Goal: Task Accomplishment & Management: Manage account settings

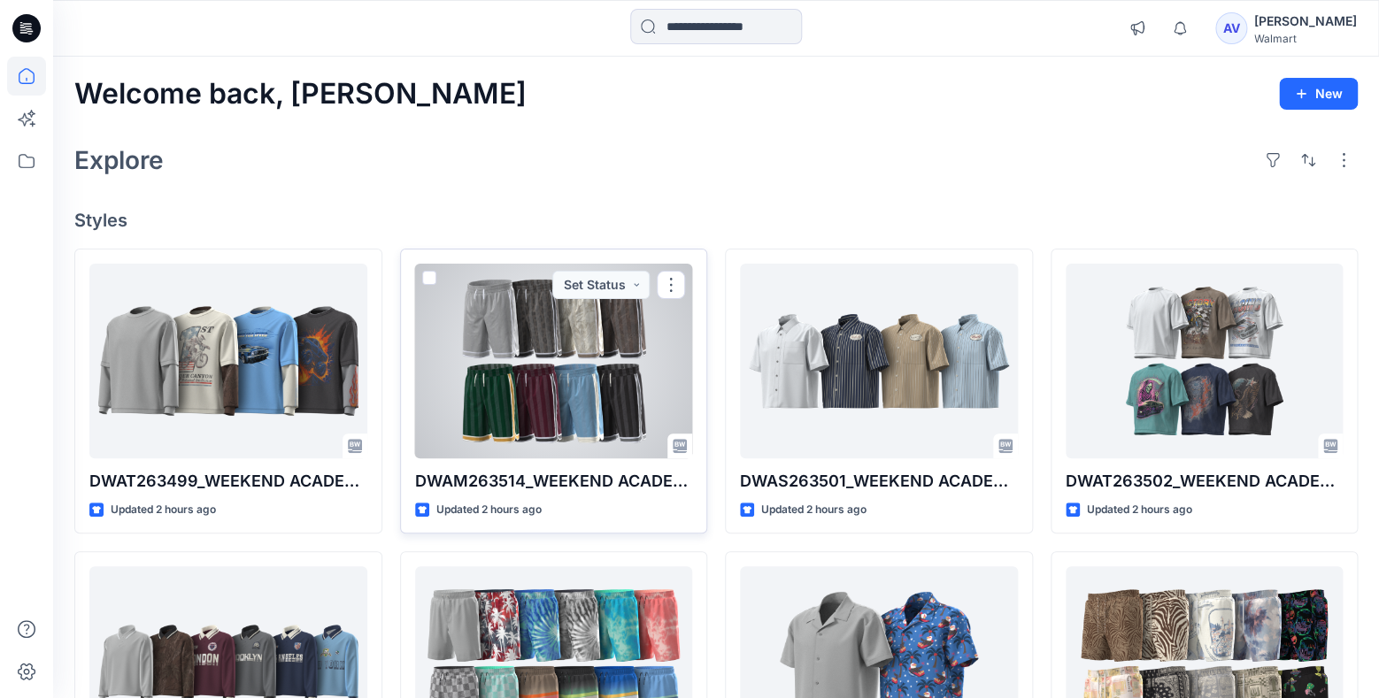
click at [557, 382] on div at bounding box center [554, 361] width 278 height 195
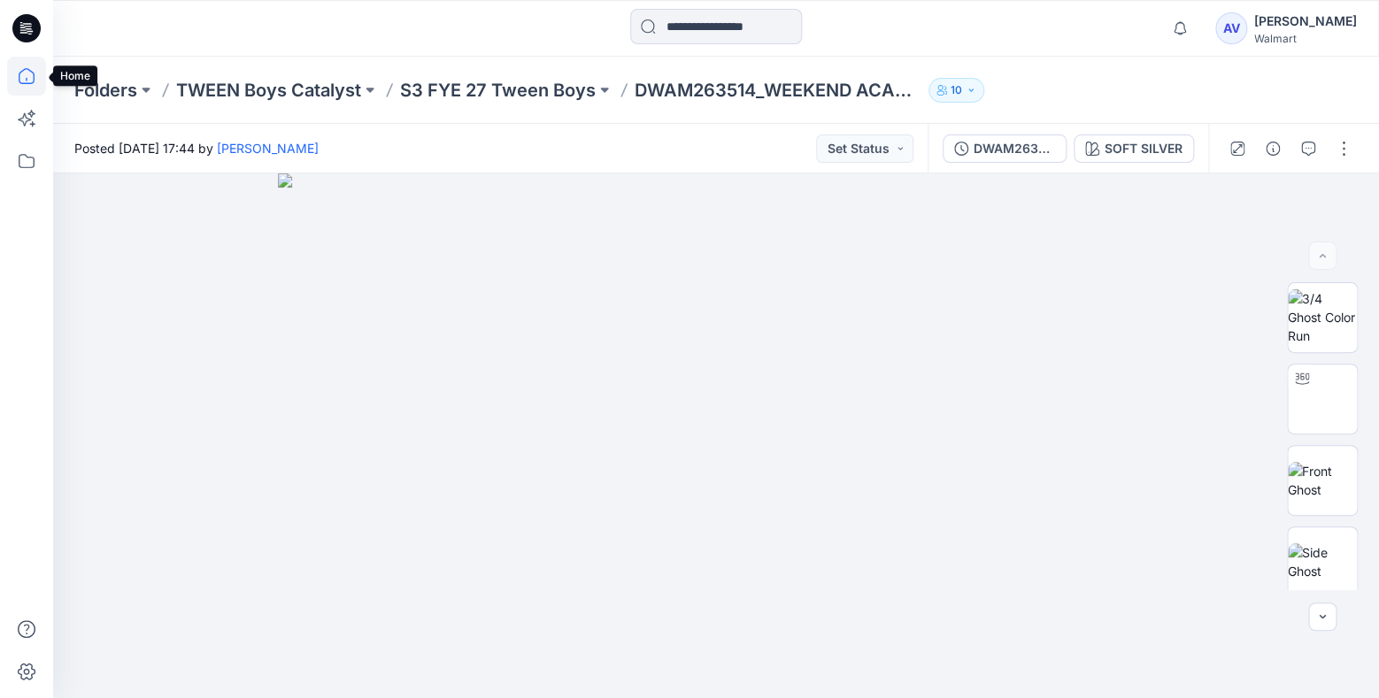
click at [34, 79] on icon at bounding box center [27, 76] width 16 height 16
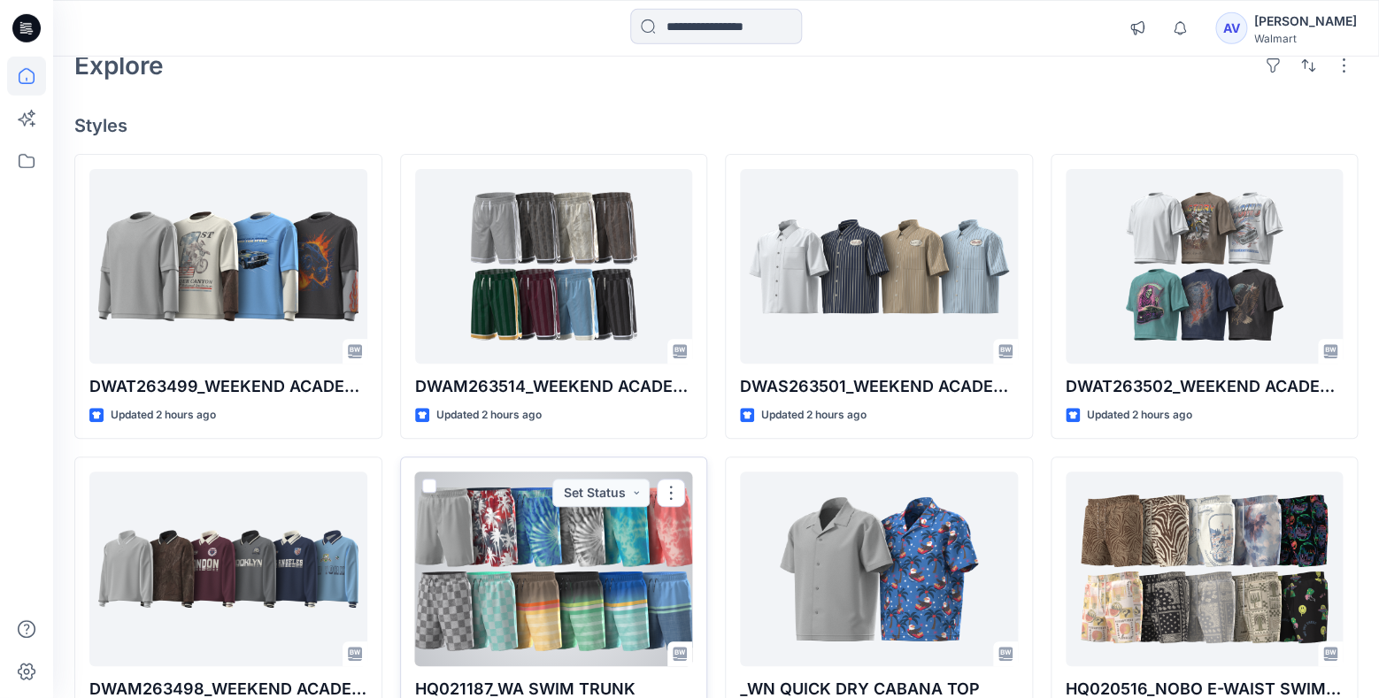
scroll to position [93, 0]
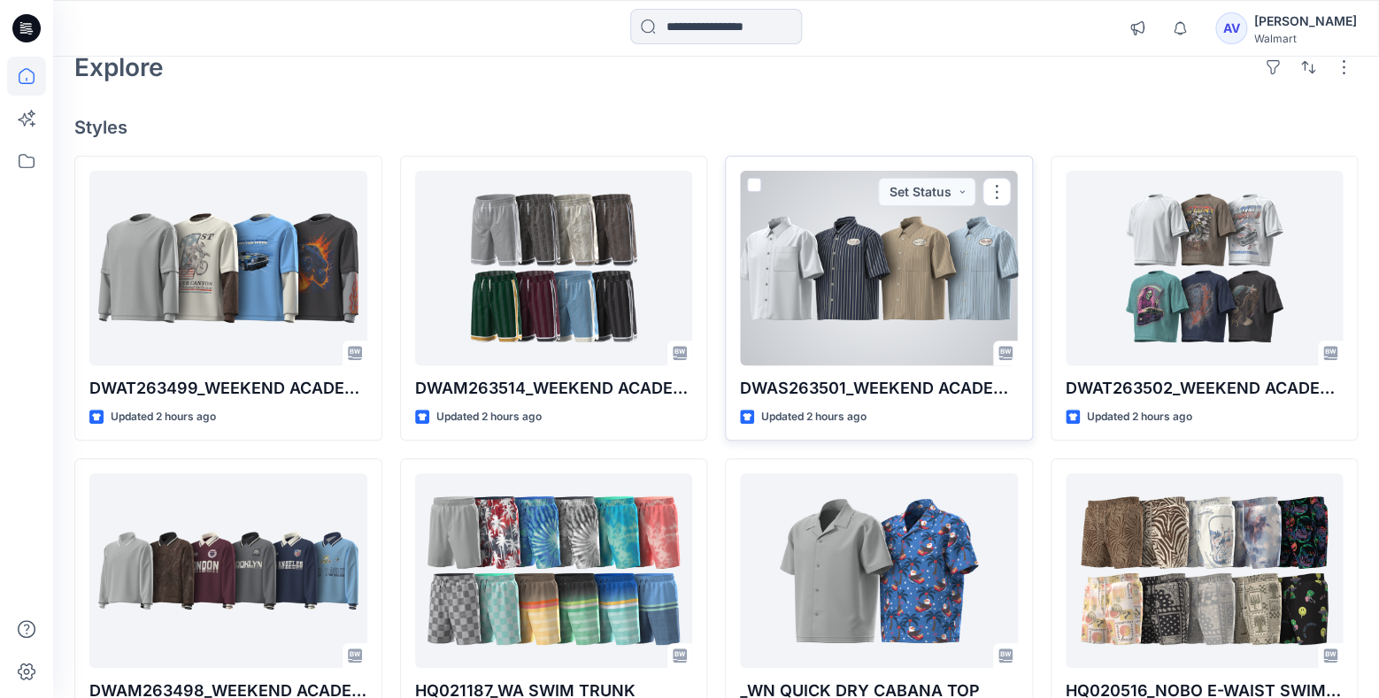
click at [884, 325] on div at bounding box center [879, 268] width 278 height 195
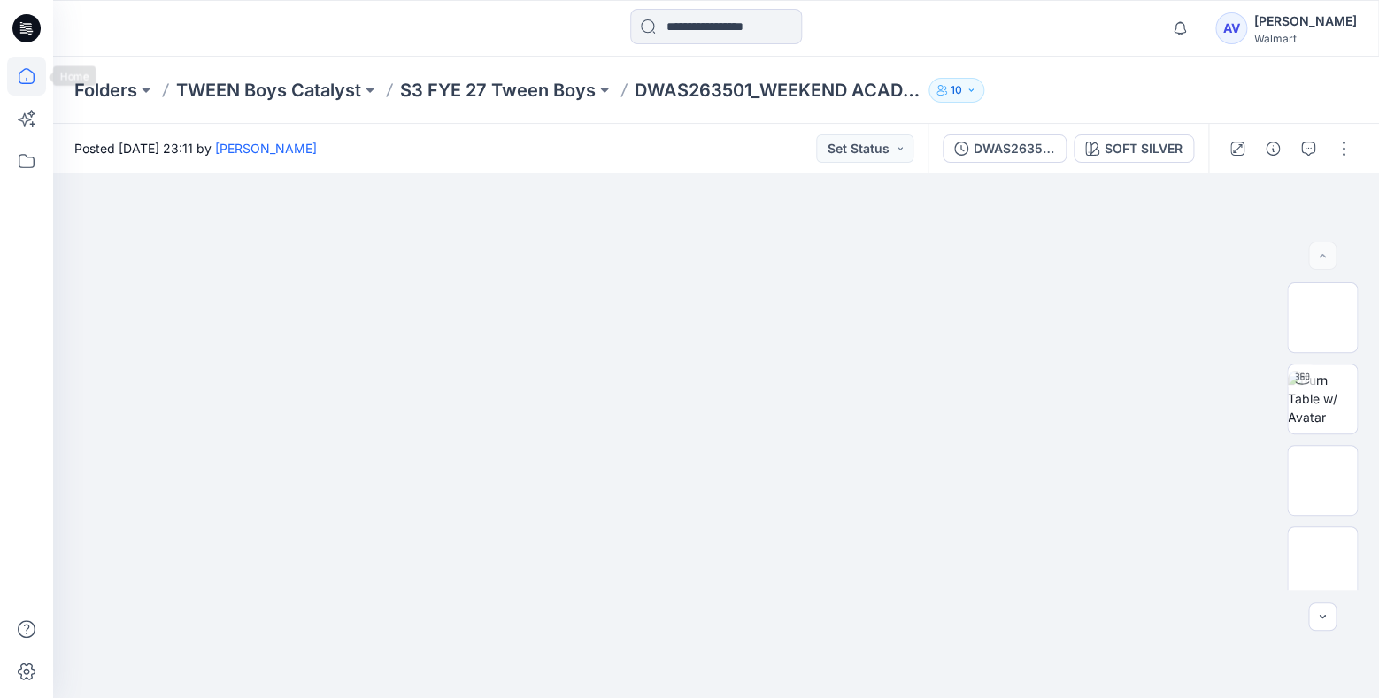
click at [27, 85] on icon at bounding box center [26, 76] width 39 height 39
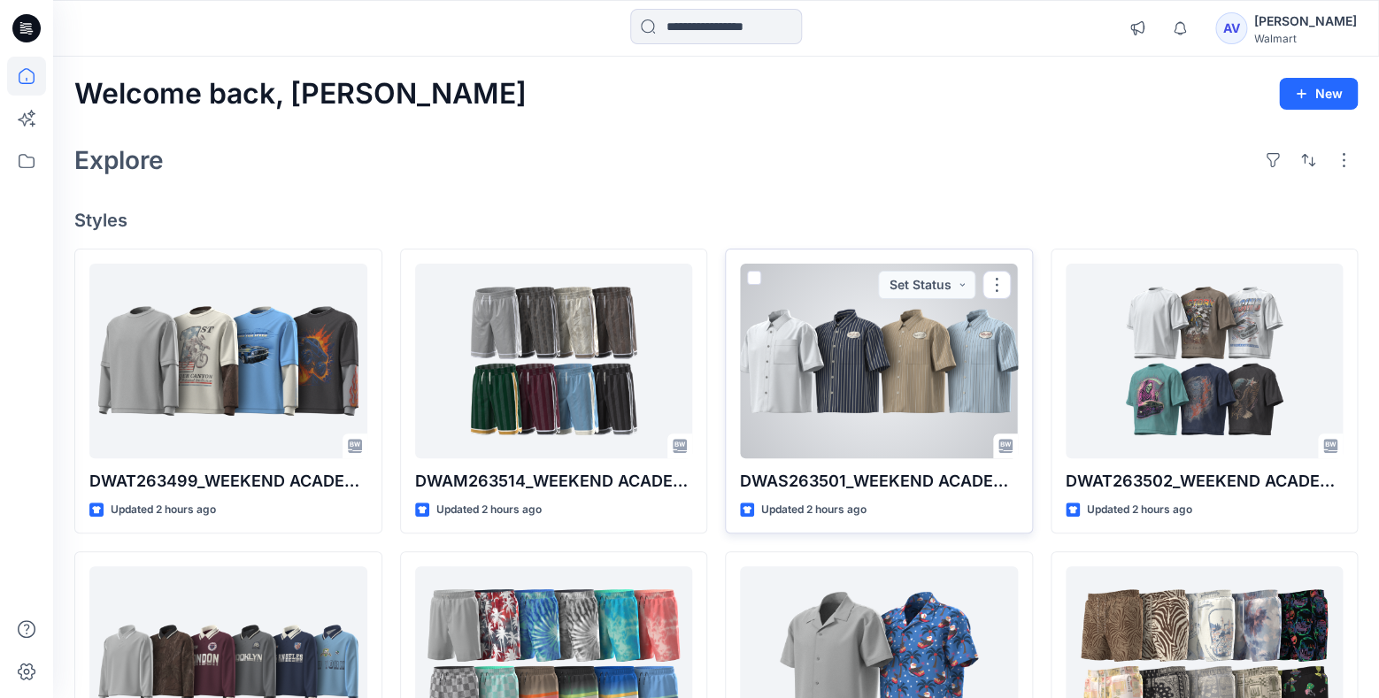
click at [928, 388] on div at bounding box center [879, 361] width 278 height 195
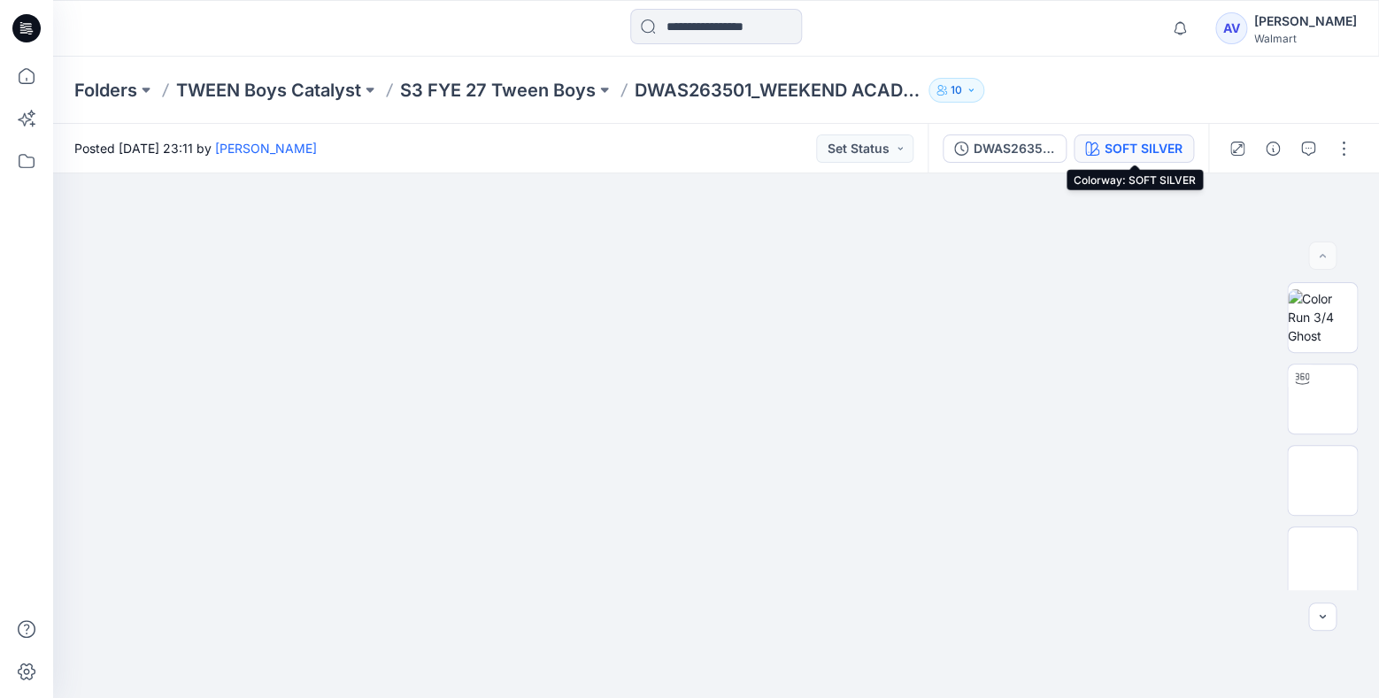
click at [1166, 138] on button "SOFT SILVER" at bounding box center [1133, 149] width 120 height 28
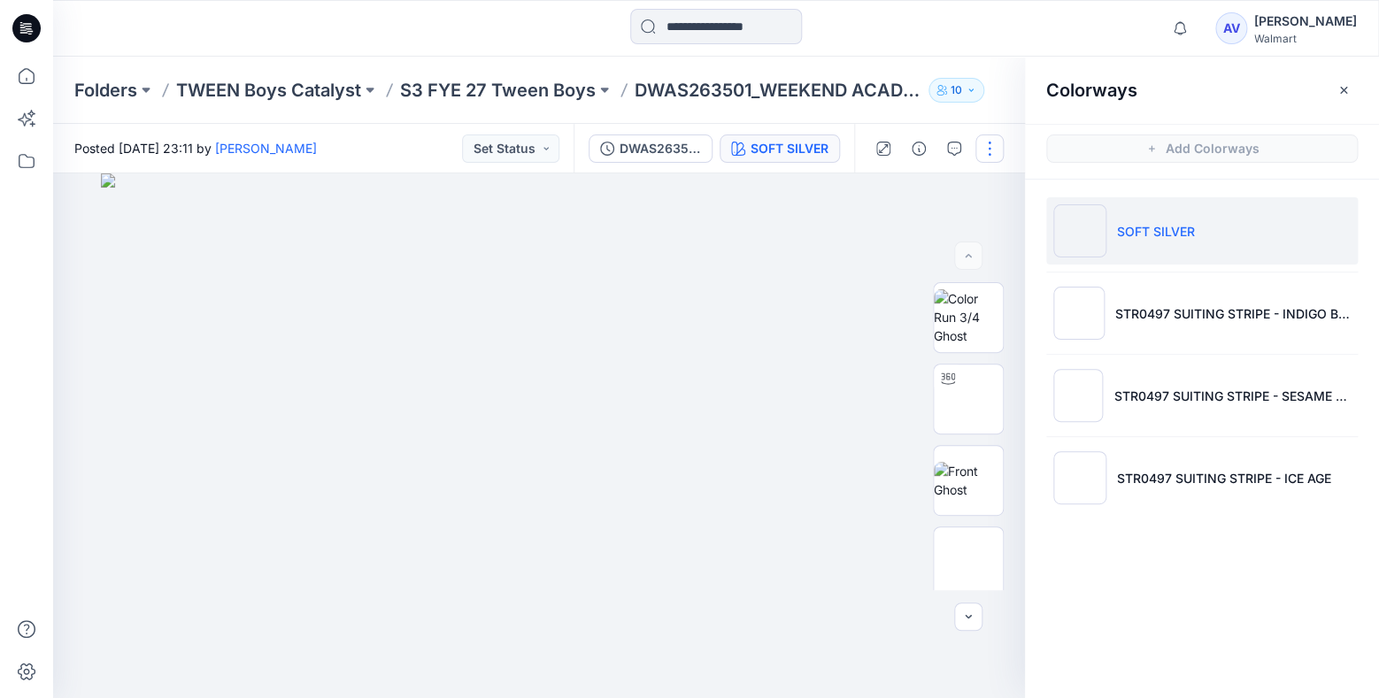
click at [998, 153] on button "button" at bounding box center [989, 149] width 28 height 28
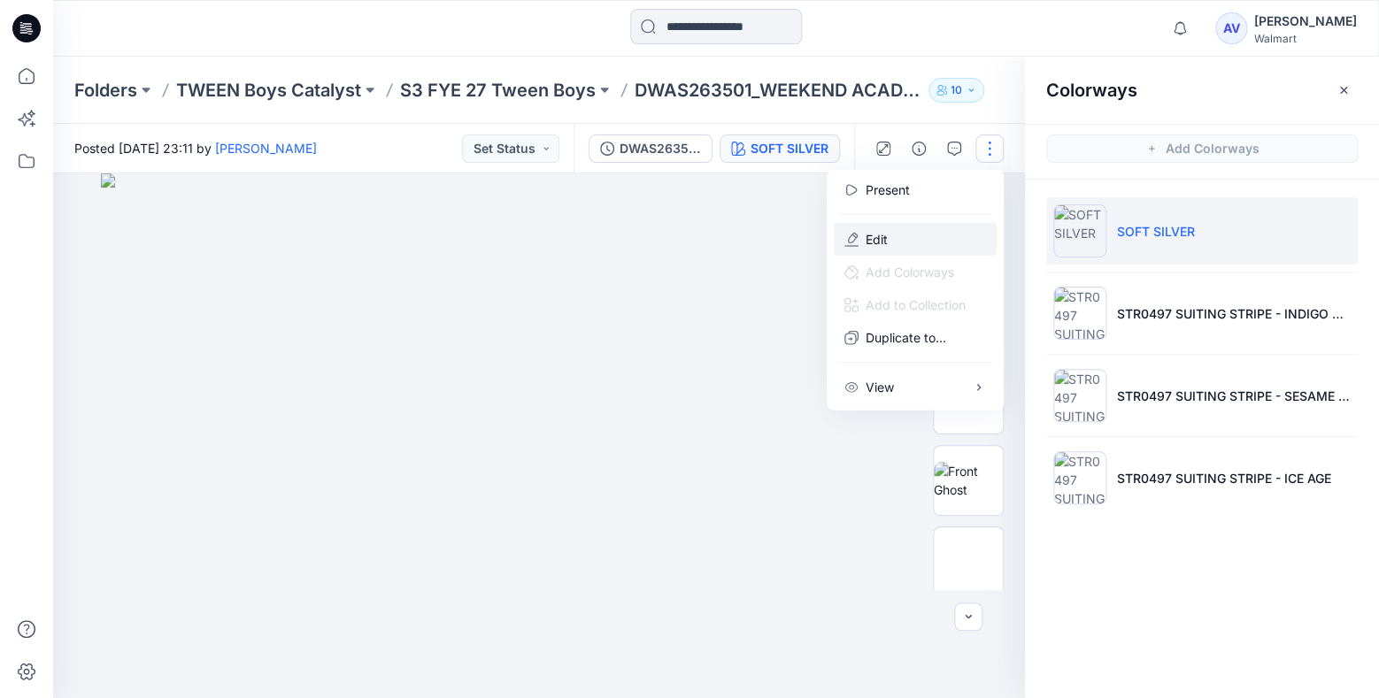
click at [948, 238] on button "Edit" at bounding box center [915, 239] width 163 height 33
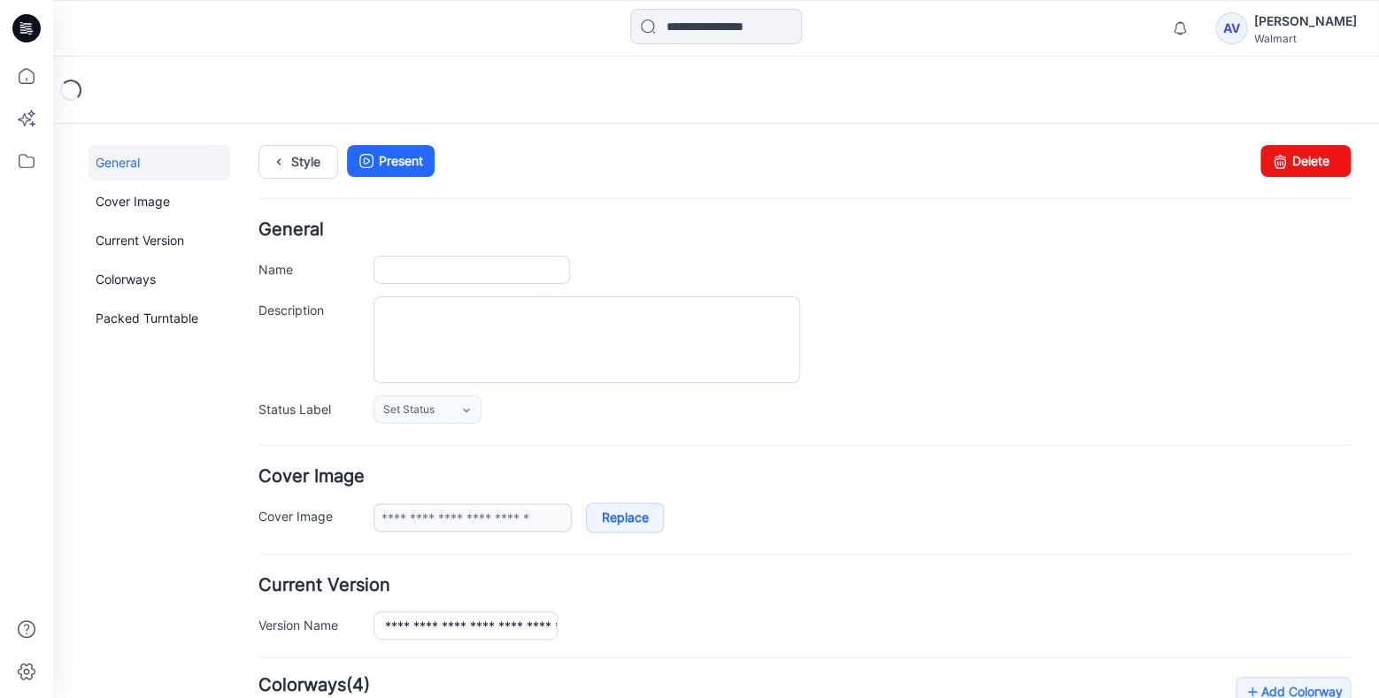
type input "**********"
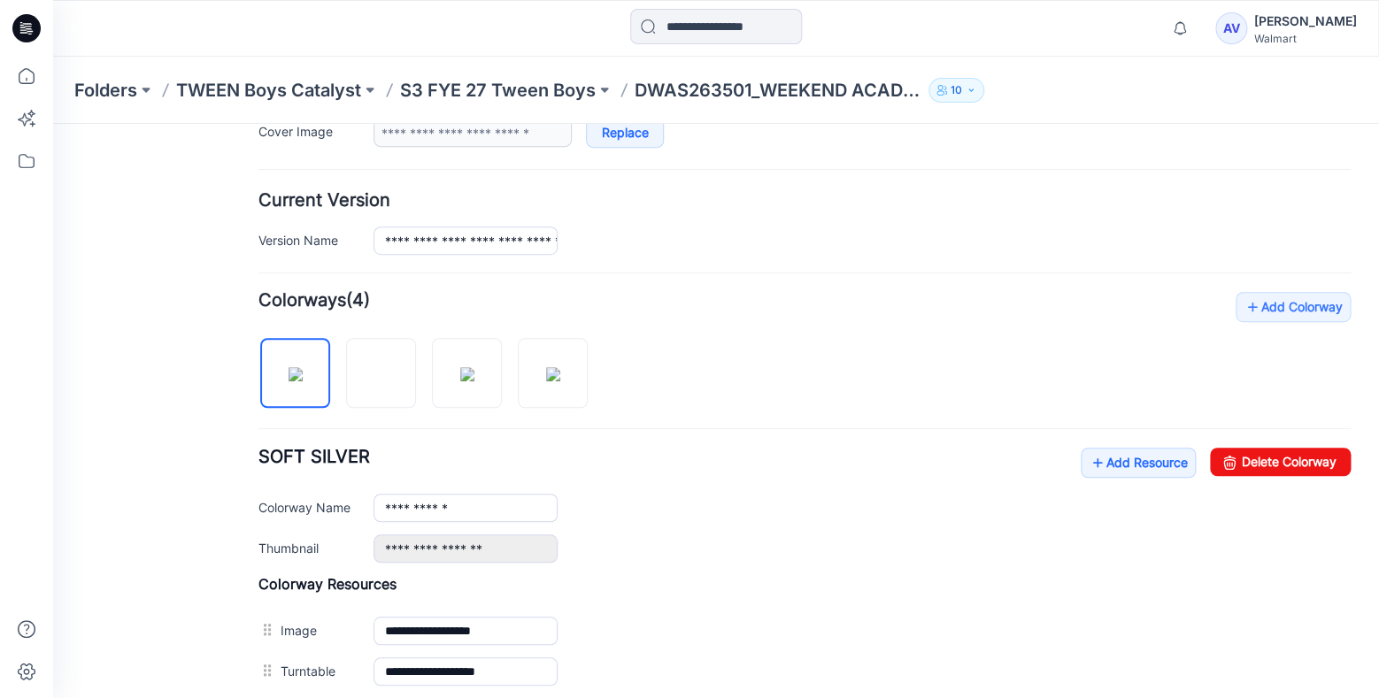
scroll to position [411, 0]
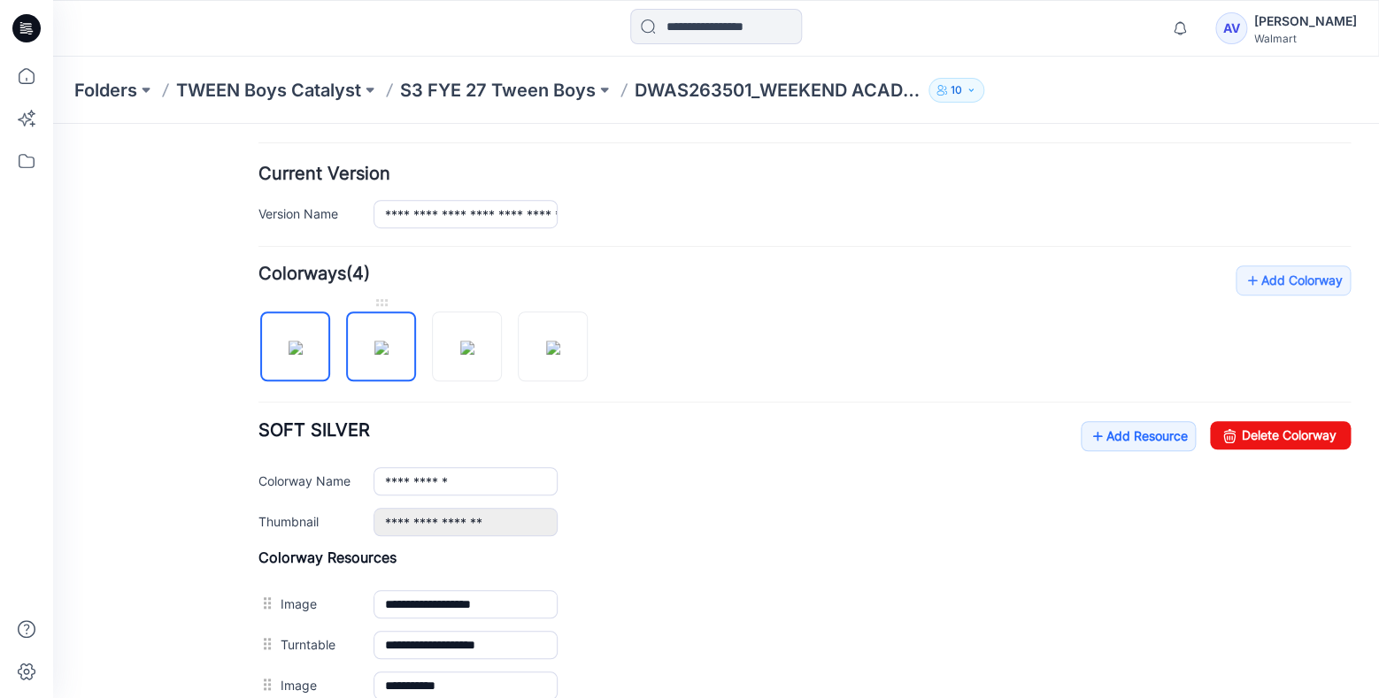
click at [386, 351] on img at bounding box center [381, 348] width 14 height 14
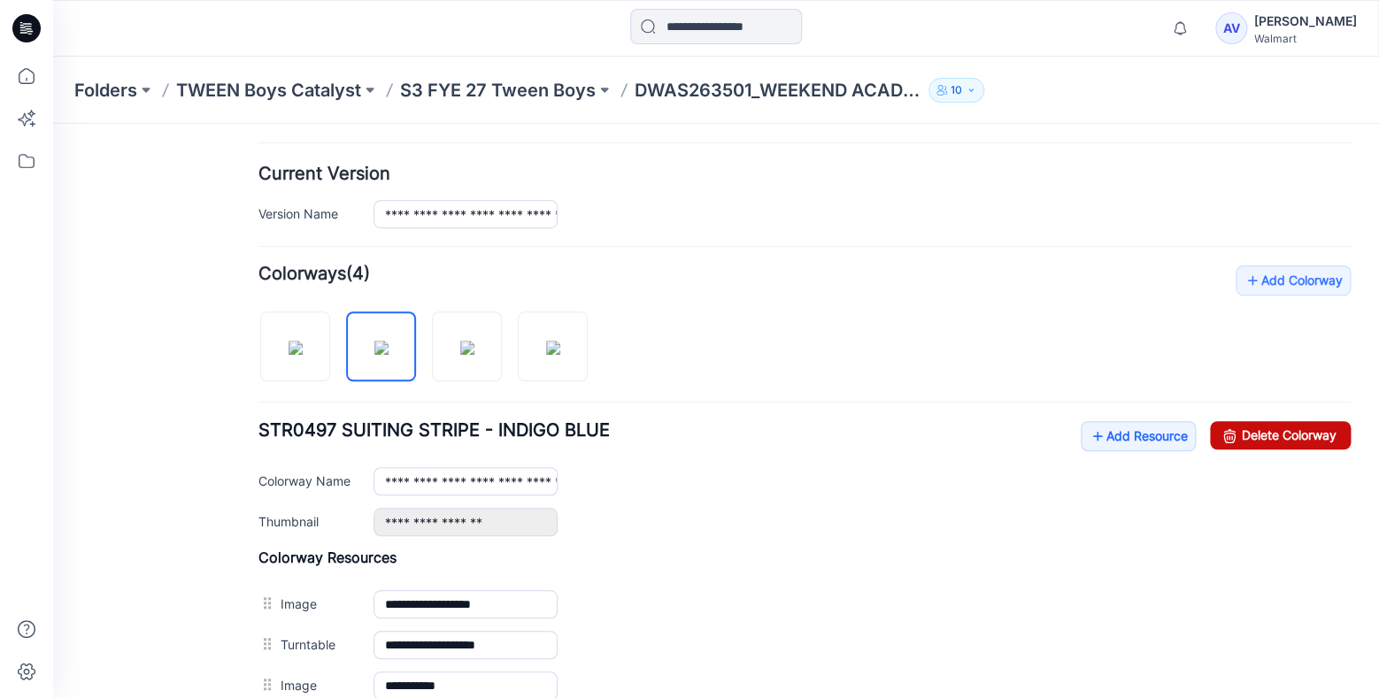
click at [1277, 432] on link "Delete Colorway" at bounding box center [1280, 435] width 141 height 28
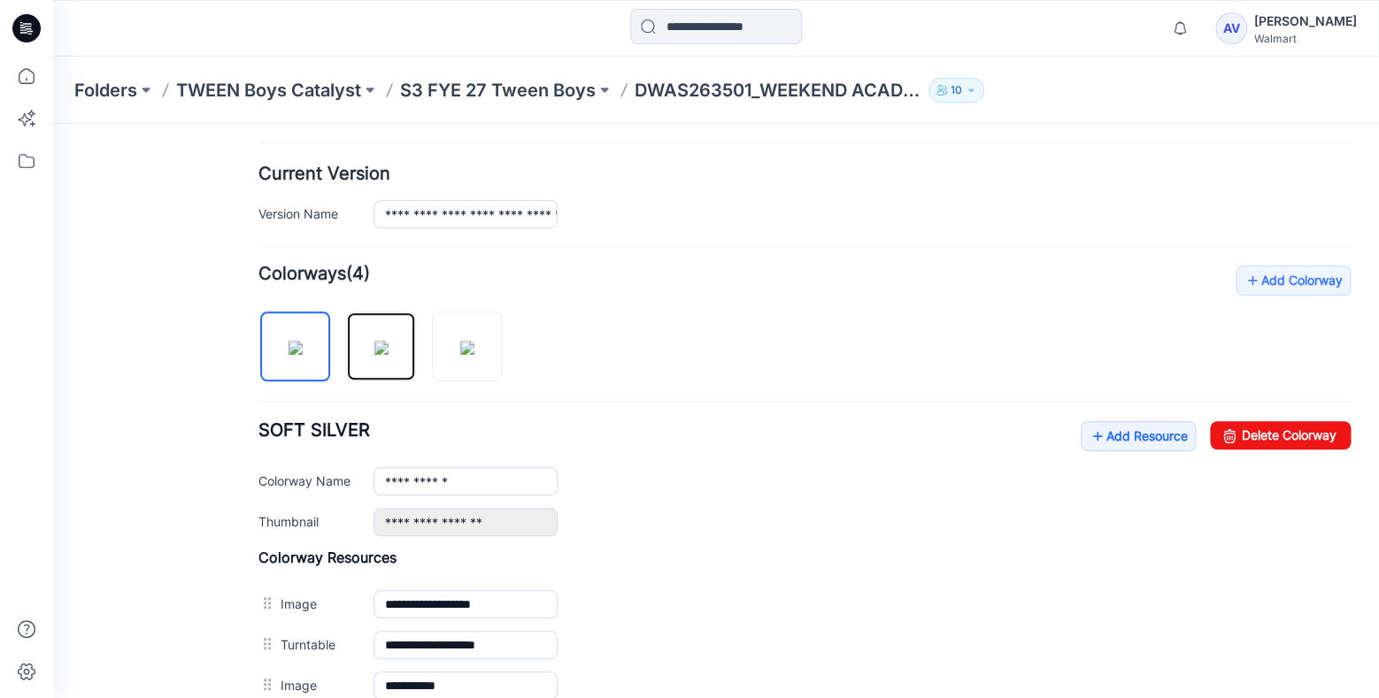
click at [385, 345] on img at bounding box center [381, 348] width 14 height 14
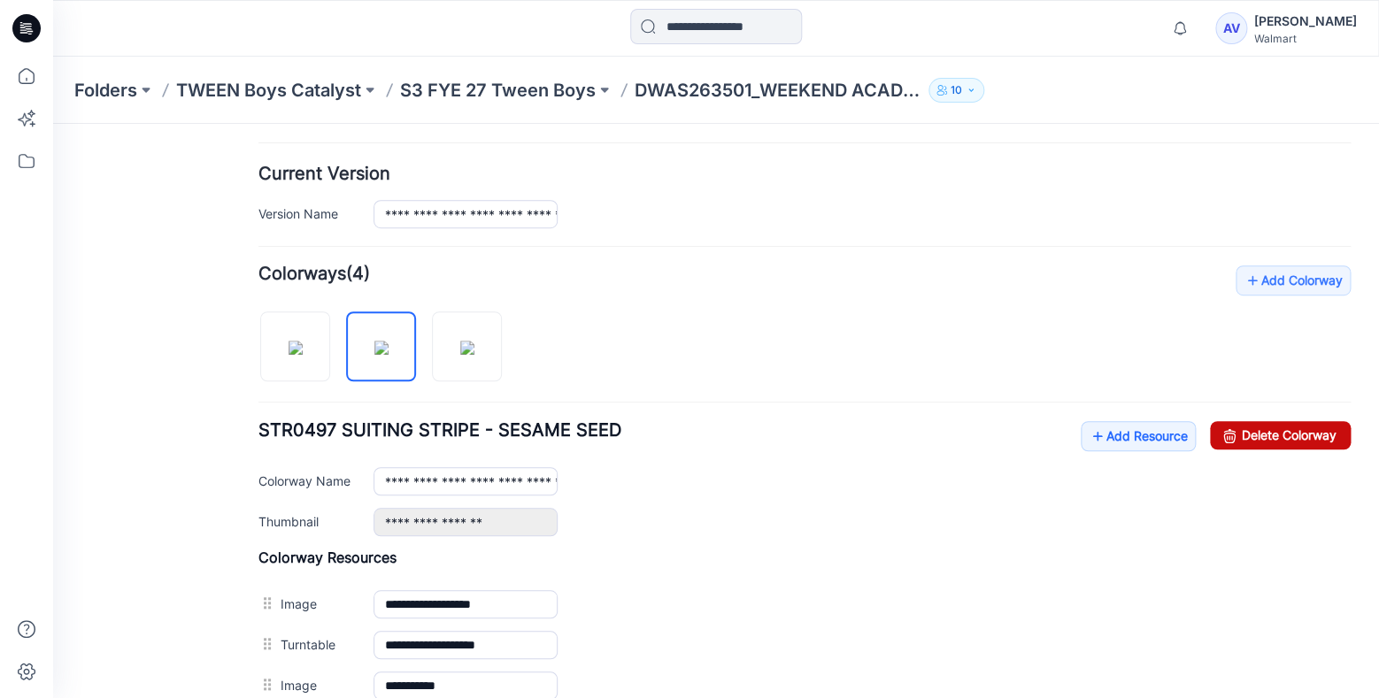
click at [1241, 430] on link "Delete Colorway" at bounding box center [1280, 435] width 141 height 28
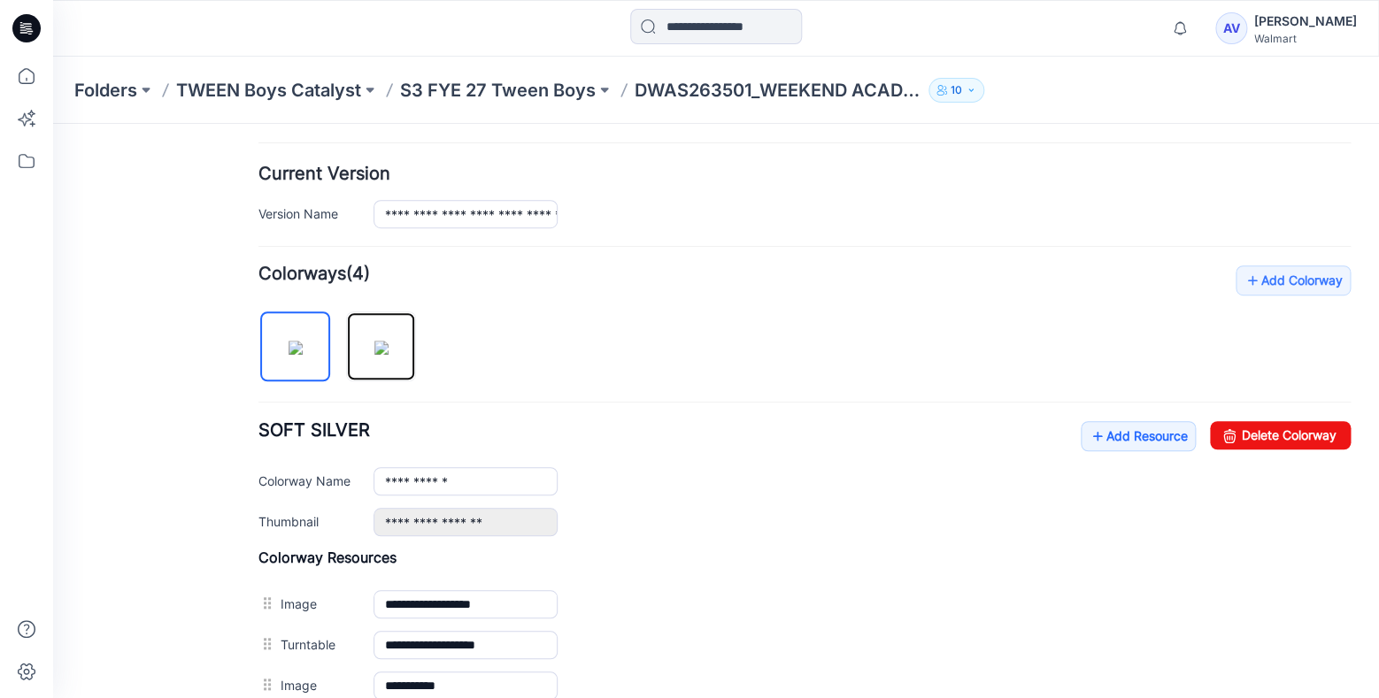
drag, startPoint x: 396, startPoint y: 349, endPoint x: 434, endPoint y: 354, distance: 38.4
click at [388, 350] on img at bounding box center [381, 348] width 14 height 14
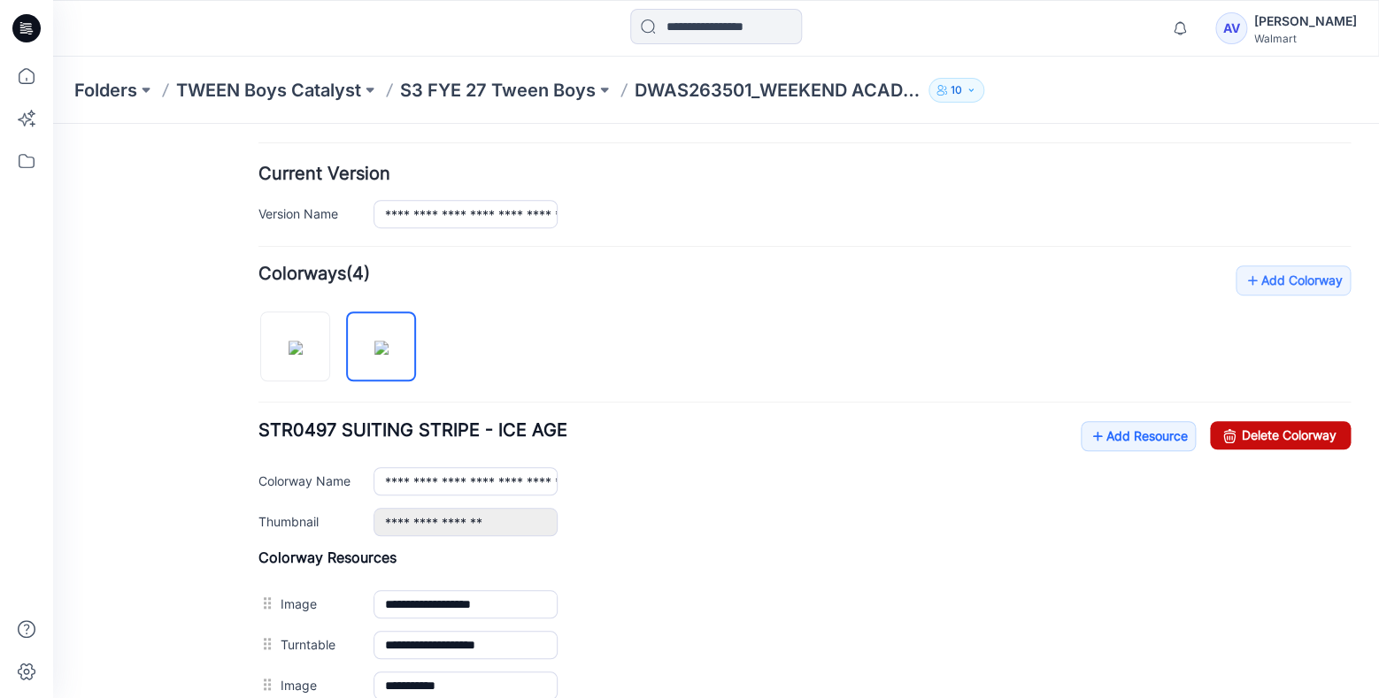
click at [1239, 442] on link "Delete Colorway" at bounding box center [1280, 435] width 141 height 28
type input "**********"
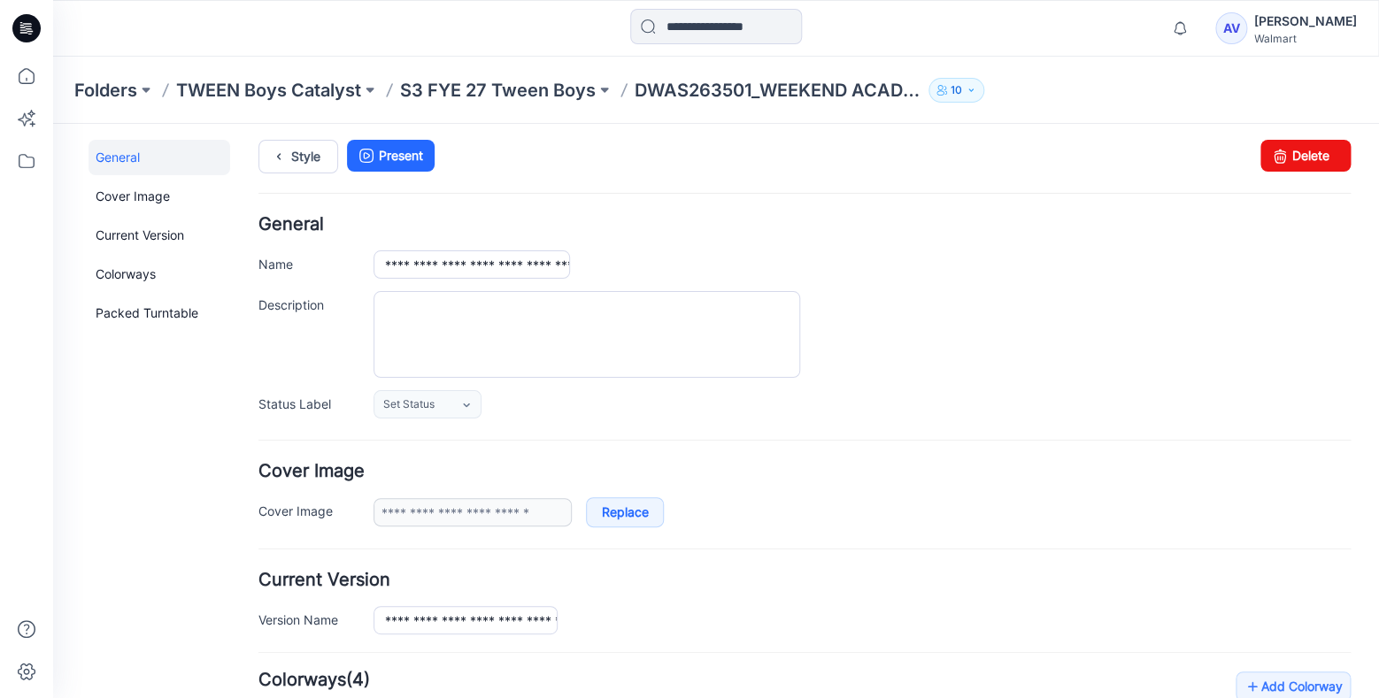
scroll to position [0, 0]
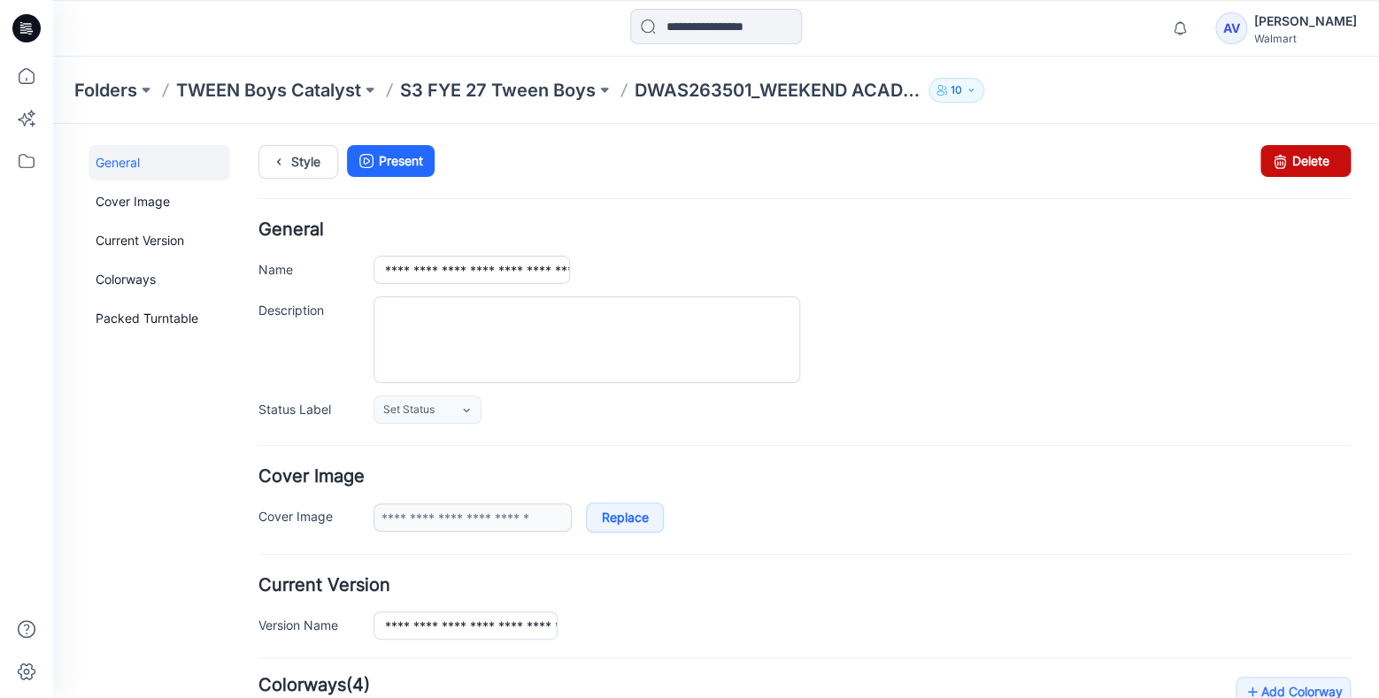
click at [1324, 165] on link "Delete" at bounding box center [1305, 161] width 90 height 32
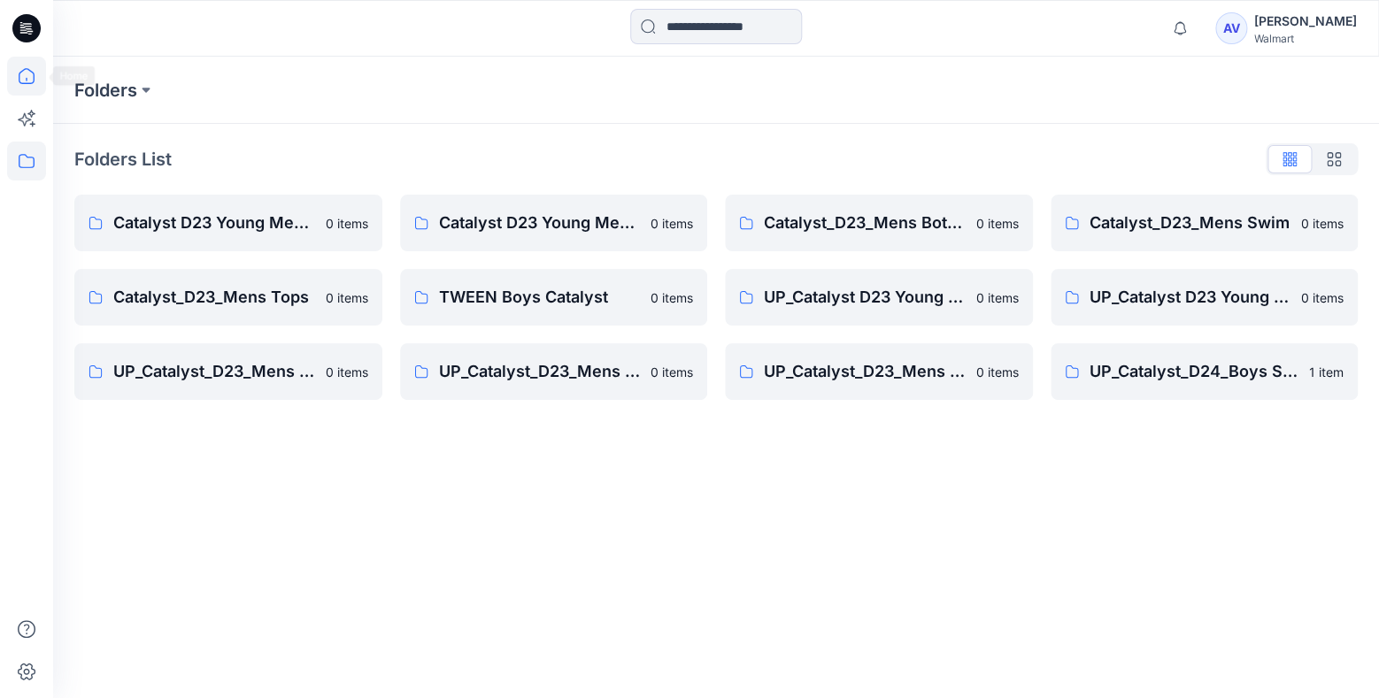
click at [23, 77] on icon at bounding box center [26, 76] width 39 height 39
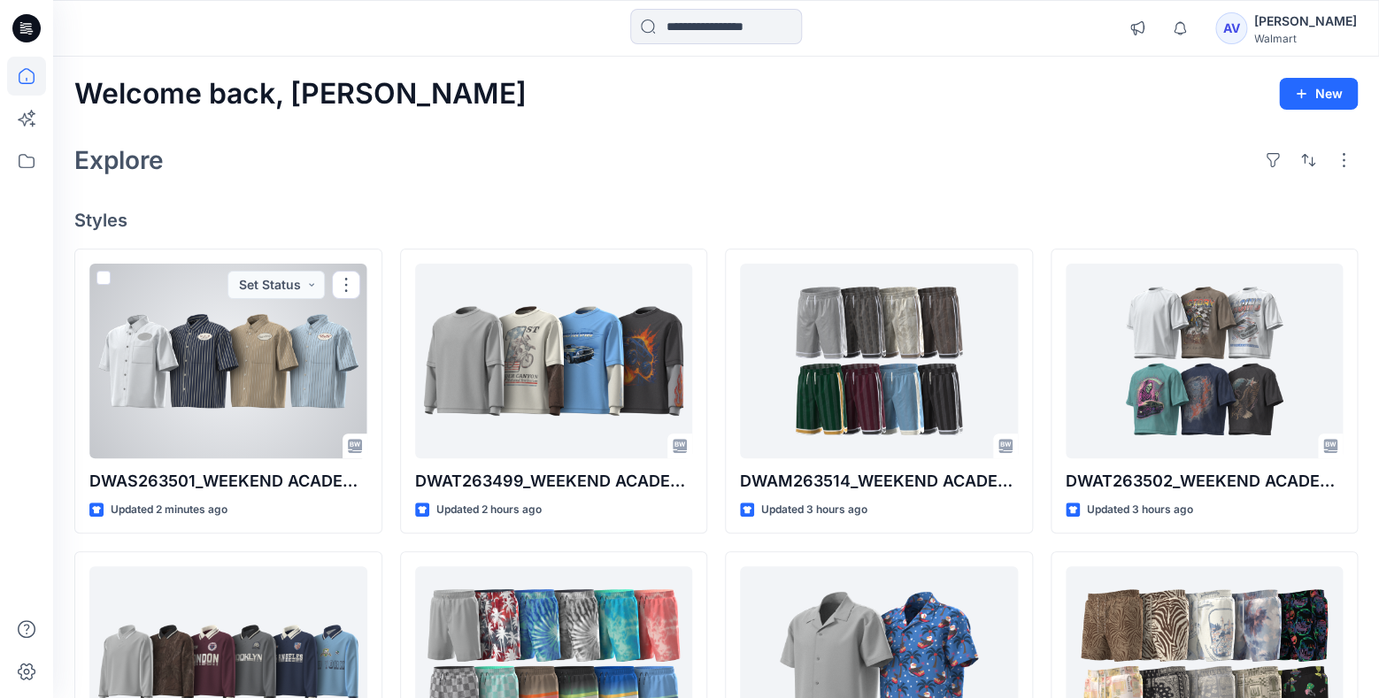
click at [322, 390] on div at bounding box center [228, 361] width 278 height 195
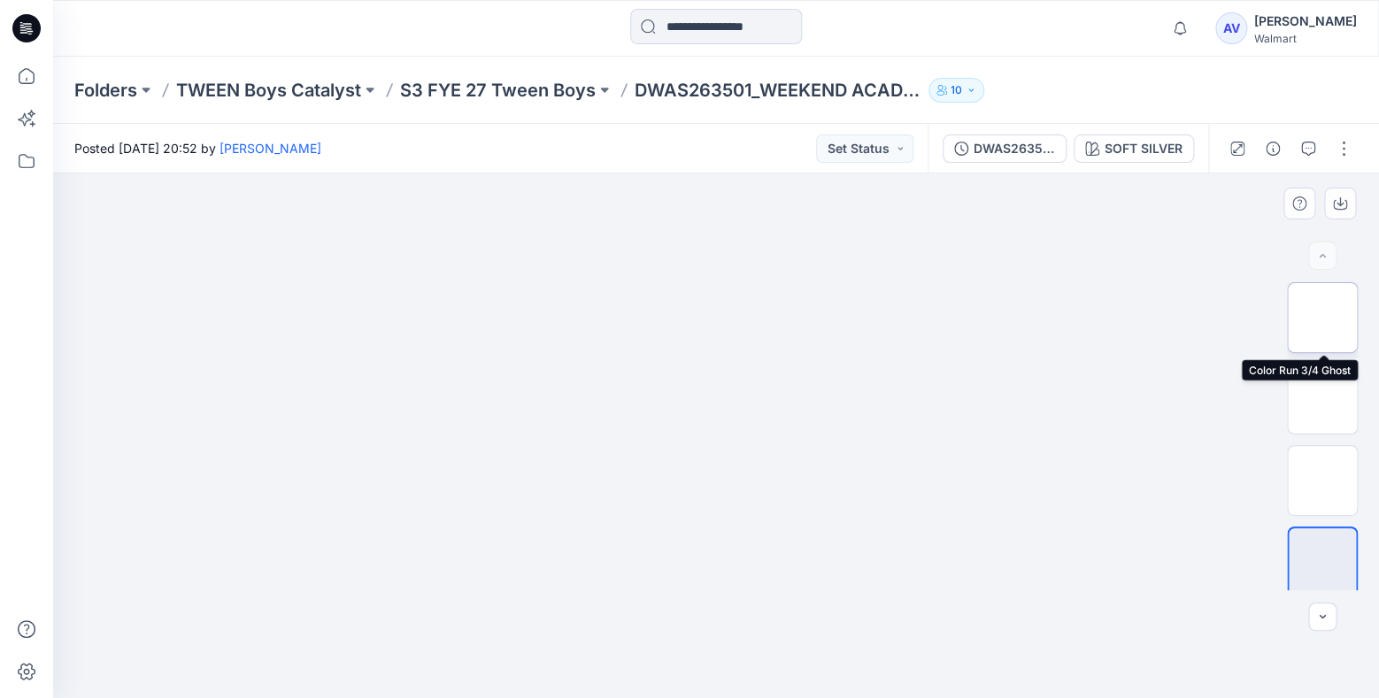
click at [1322, 318] on img at bounding box center [1322, 318] width 0 height 0
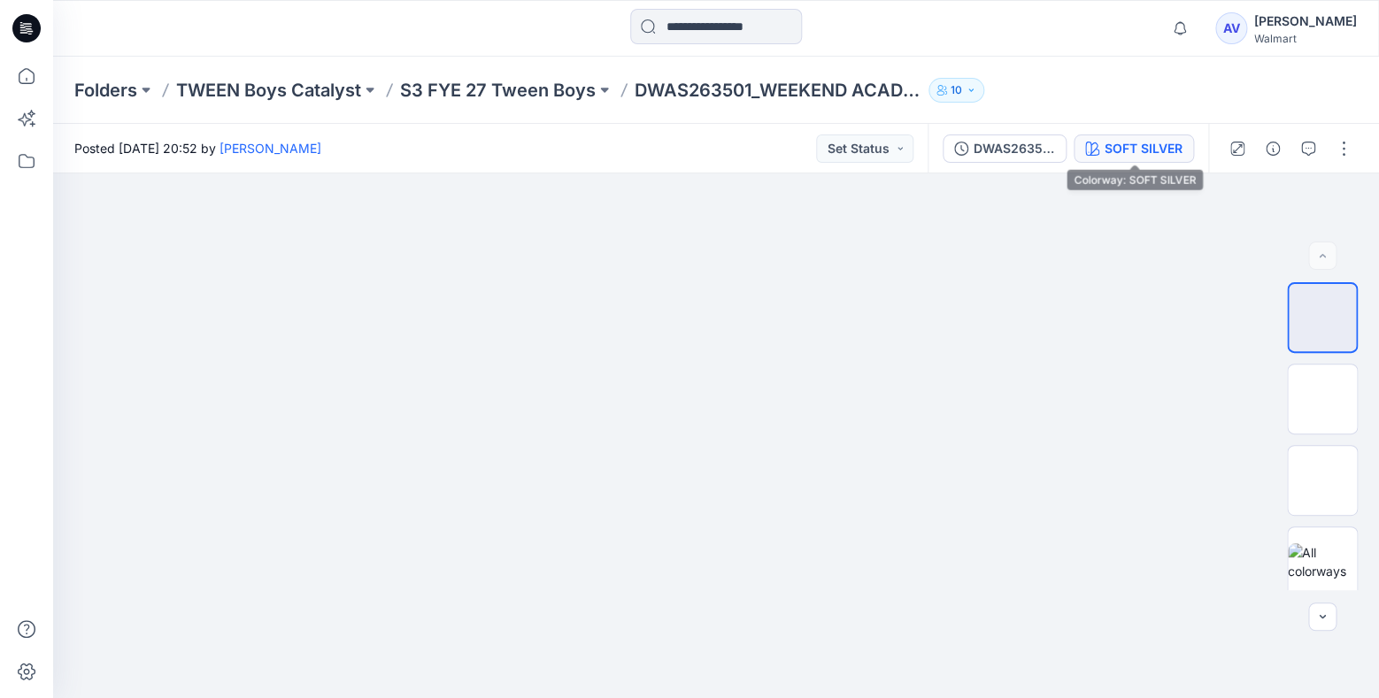
click at [1148, 149] on div "SOFT SILVER" at bounding box center [1143, 148] width 78 height 19
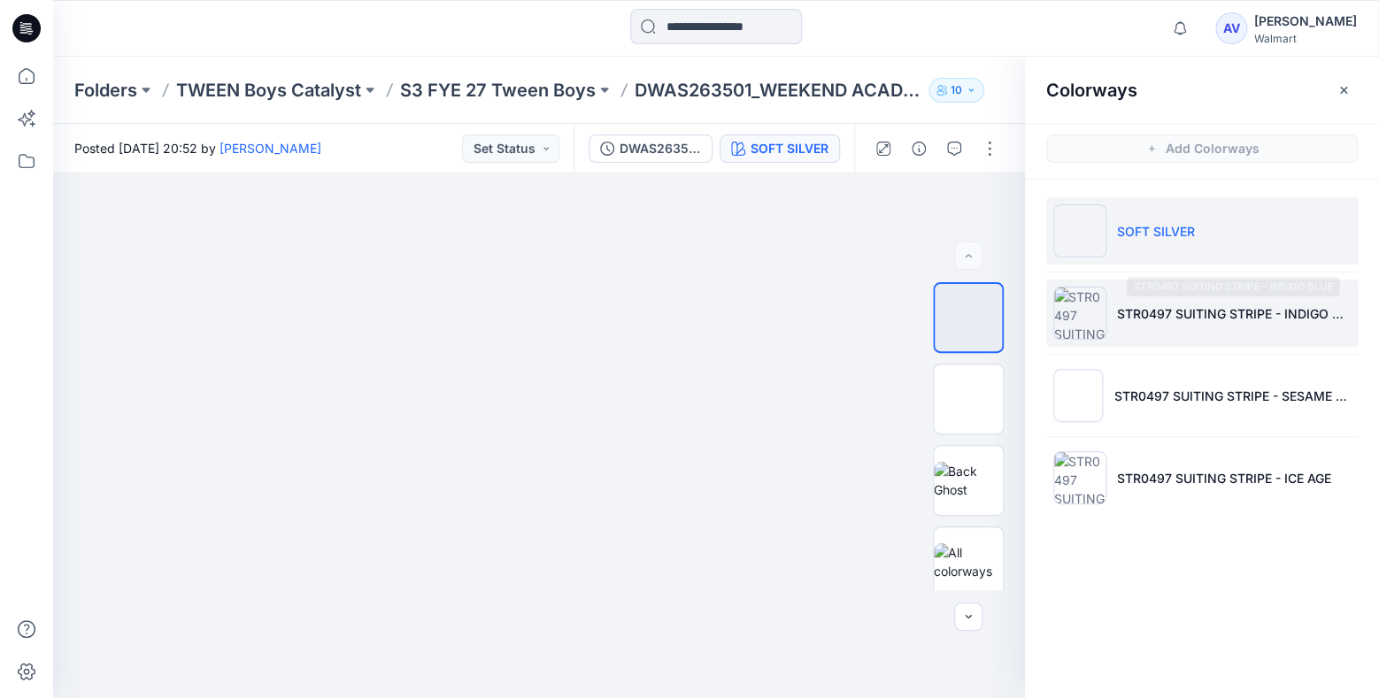
click at [1156, 311] on p "STR0497 SUITING STRIPE - INDIGO BLUE" at bounding box center [1234, 313] width 234 height 19
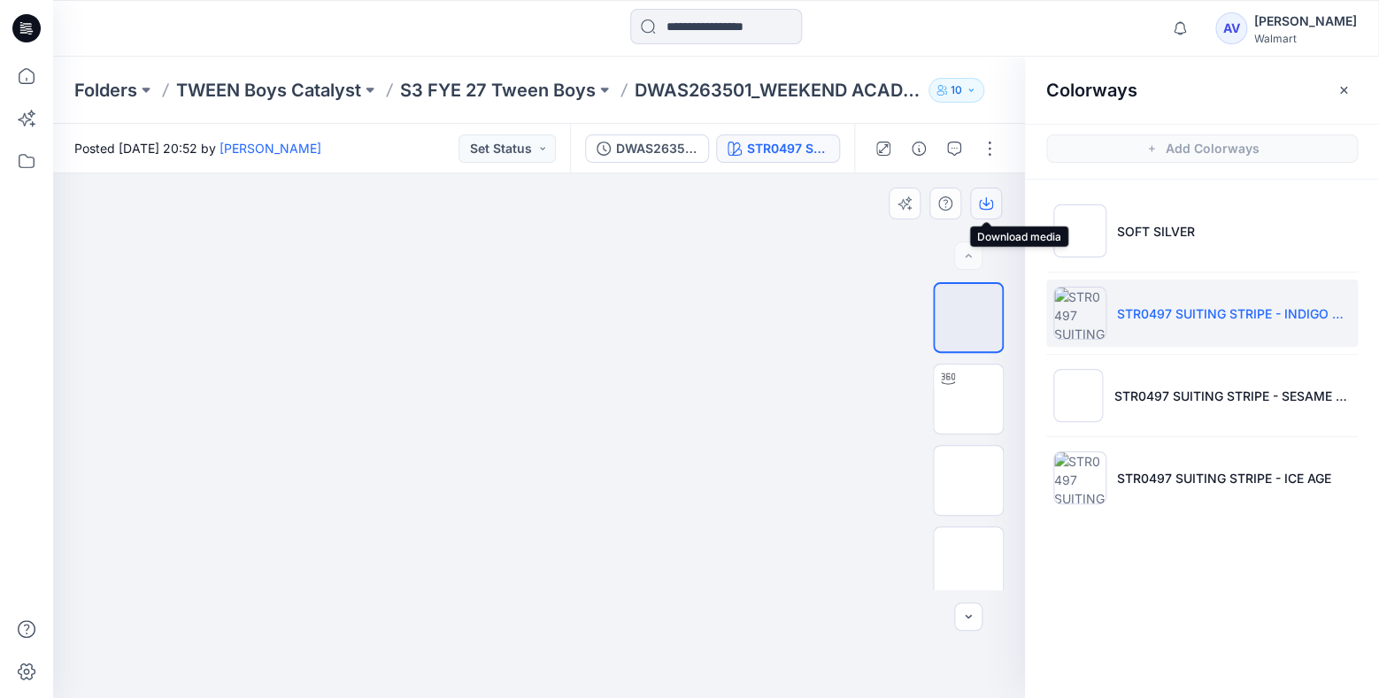
click at [980, 211] on button "button" at bounding box center [986, 204] width 32 height 32
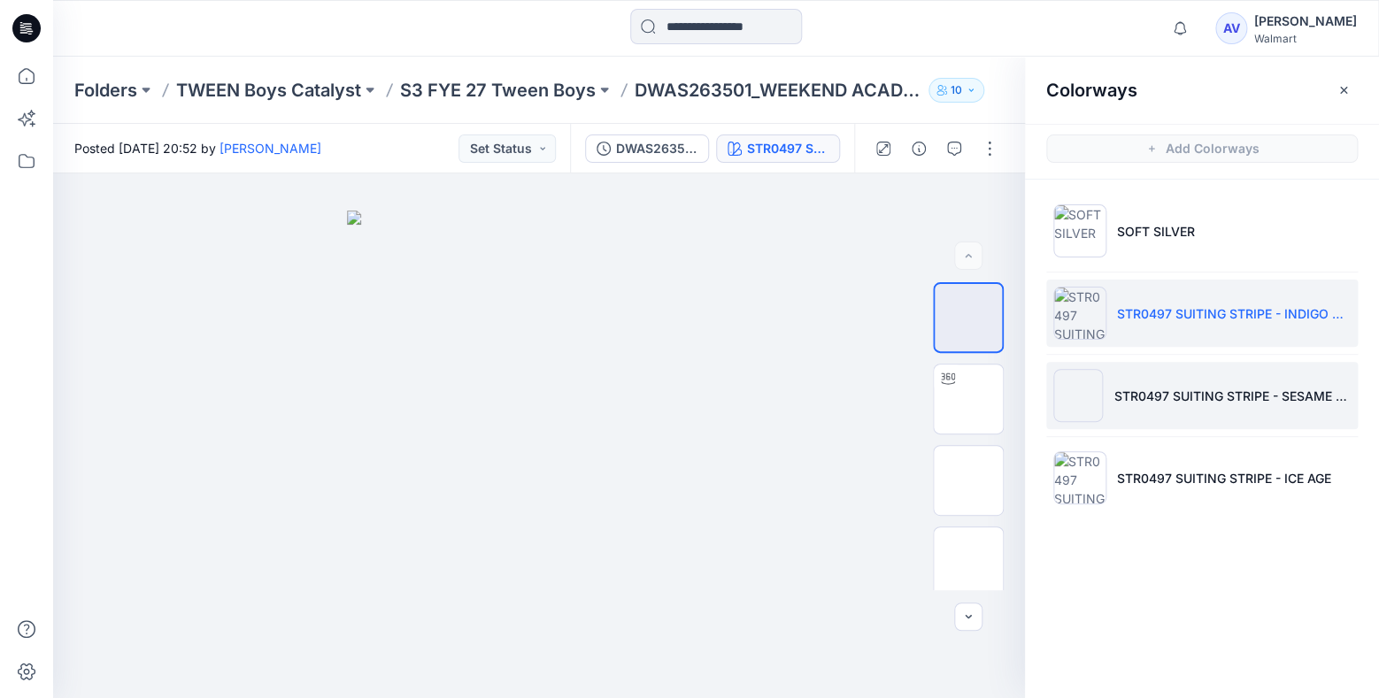
click at [1143, 376] on li "STR0497 SUITING STRIPE - SESAME SEED" at bounding box center [1201, 395] width 311 height 67
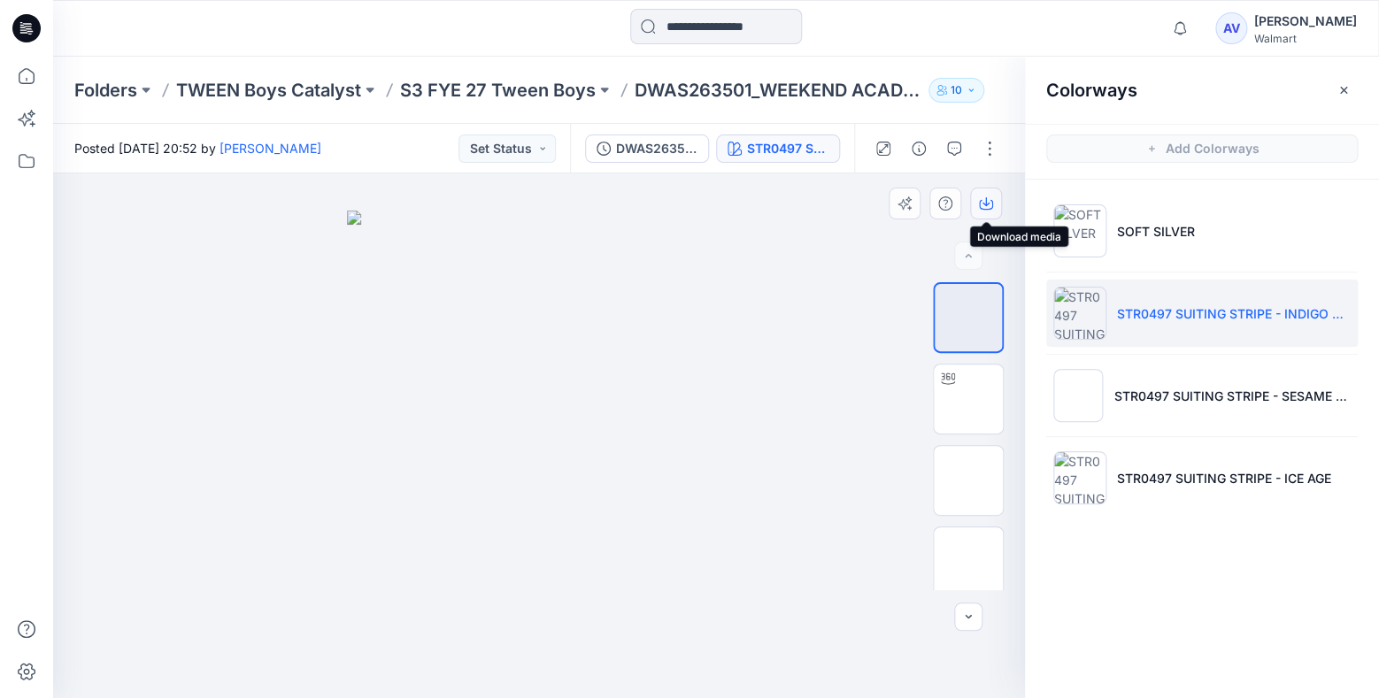
click at [984, 205] on icon "button" at bounding box center [986, 203] width 14 height 14
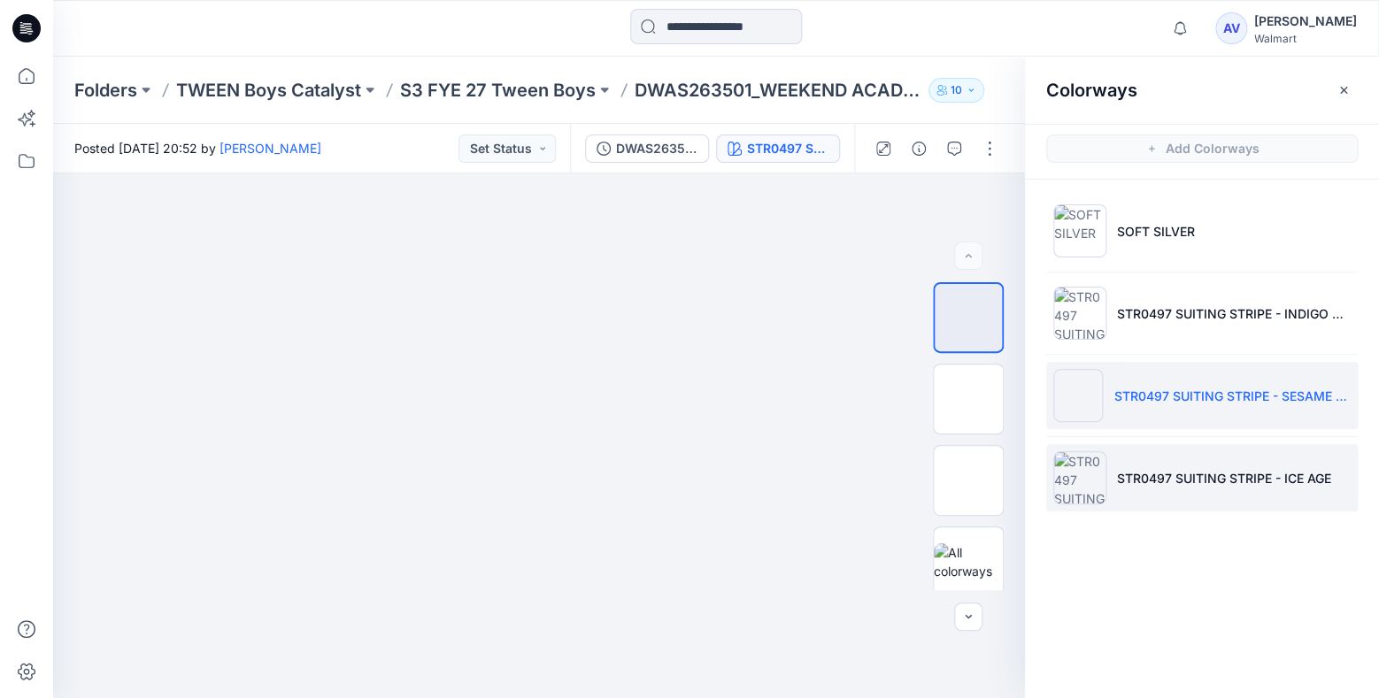
click at [1144, 465] on li "STR0497 SUITING STRIPE - ICE AGE" at bounding box center [1201, 477] width 311 height 67
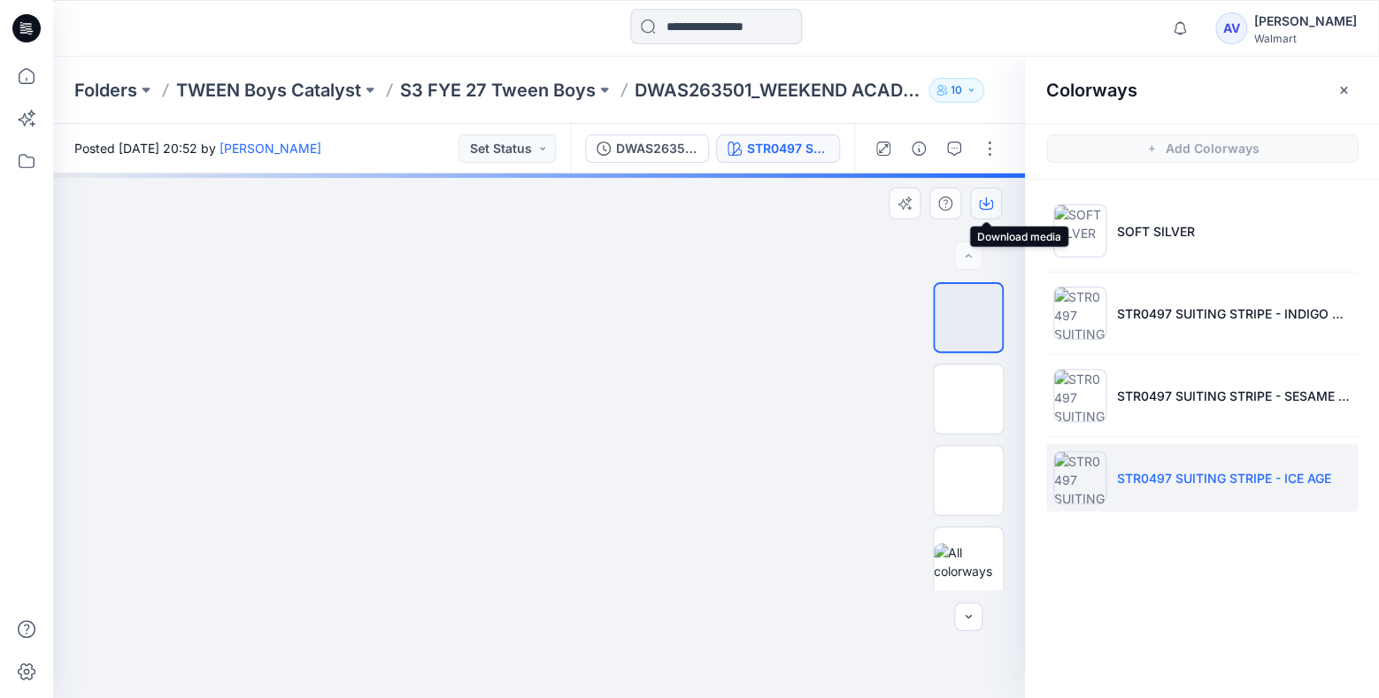
click at [987, 204] on icon "button" at bounding box center [986, 203] width 14 height 14
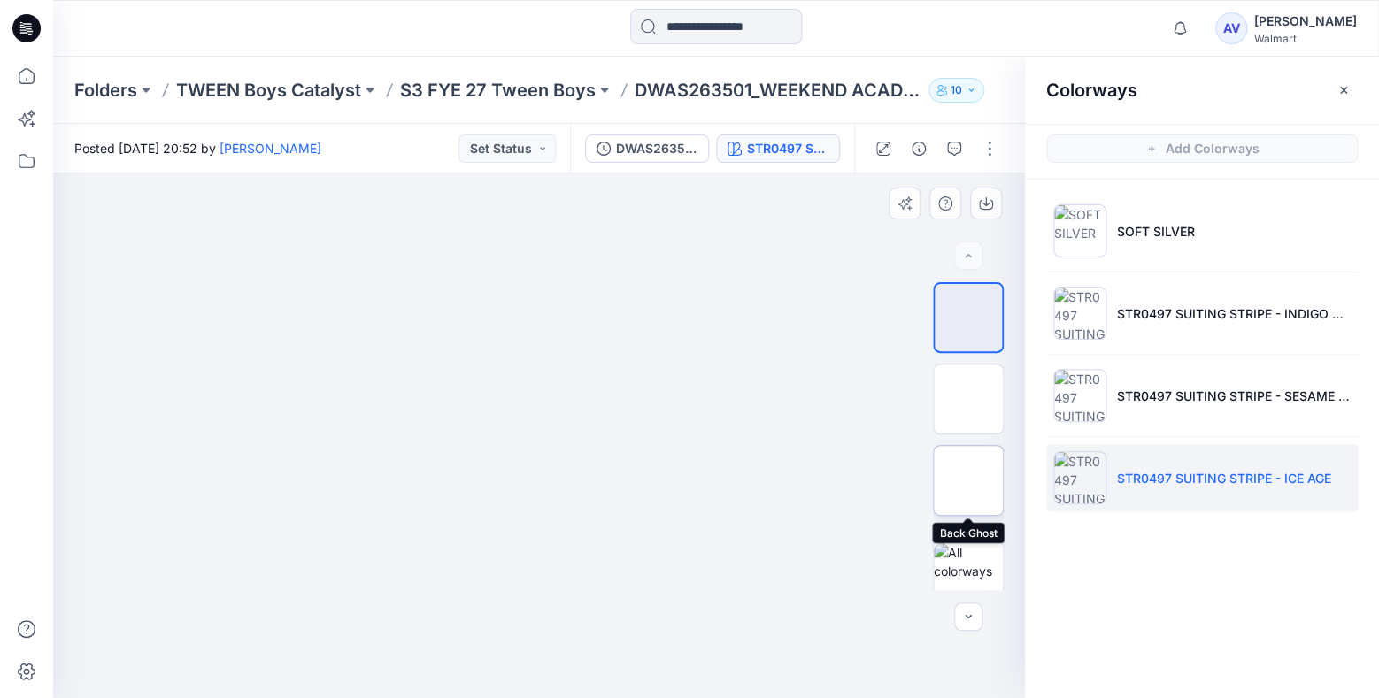
click at [968, 480] on img at bounding box center [968, 480] width 0 height 0
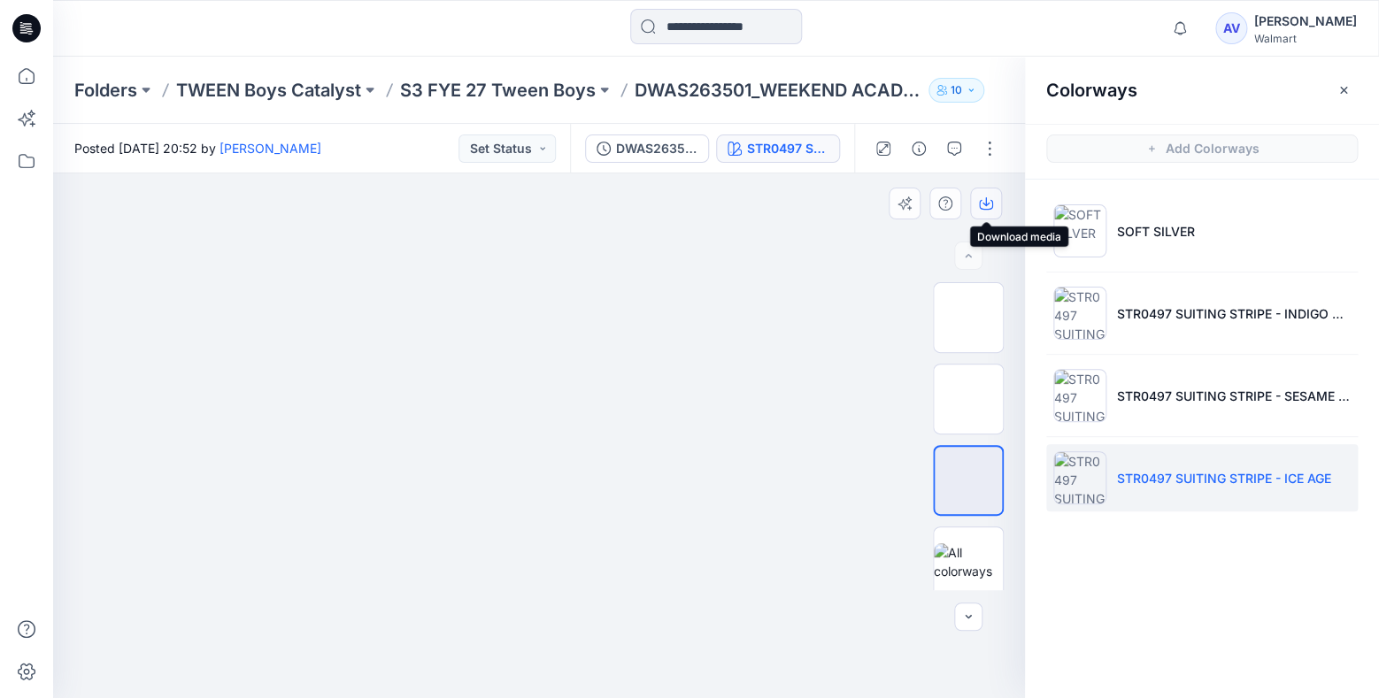
click at [980, 201] on icon "button" at bounding box center [986, 205] width 14 height 10
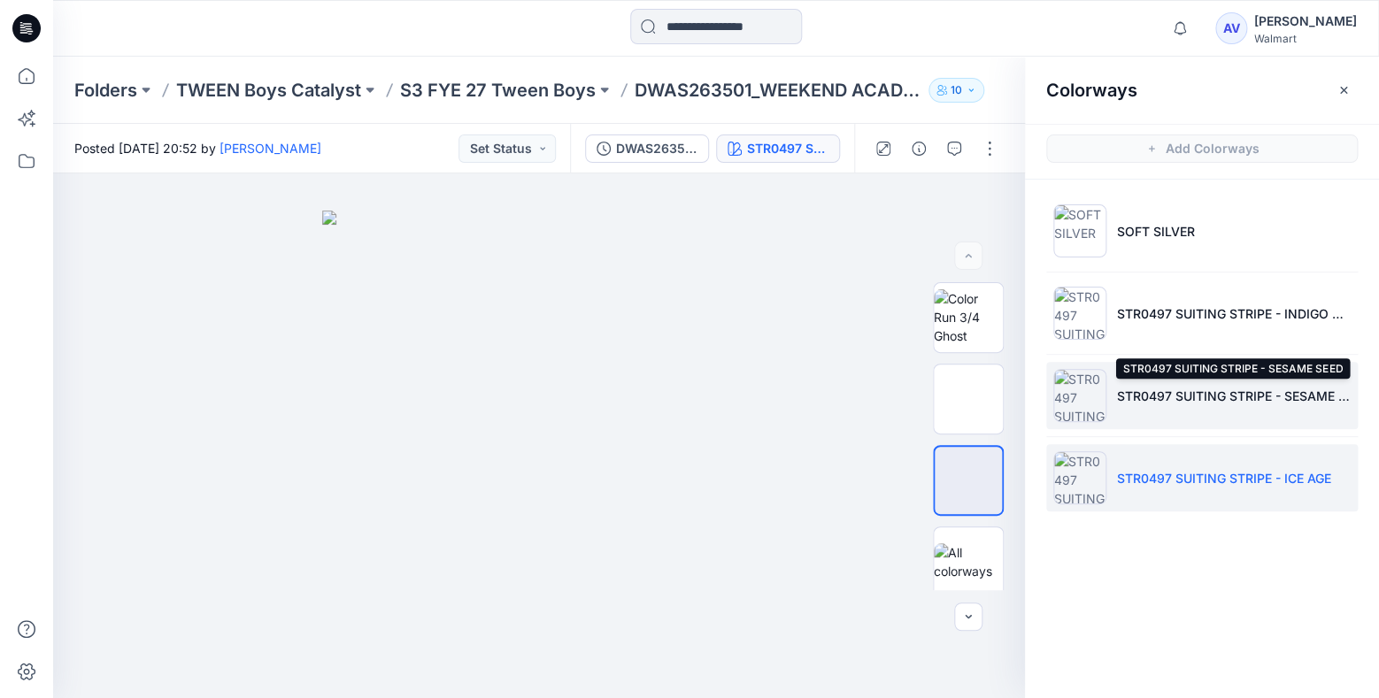
click at [1122, 396] on p "STR0497 SUITING STRIPE - SESAME SEED" at bounding box center [1234, 396] width 234 height 19
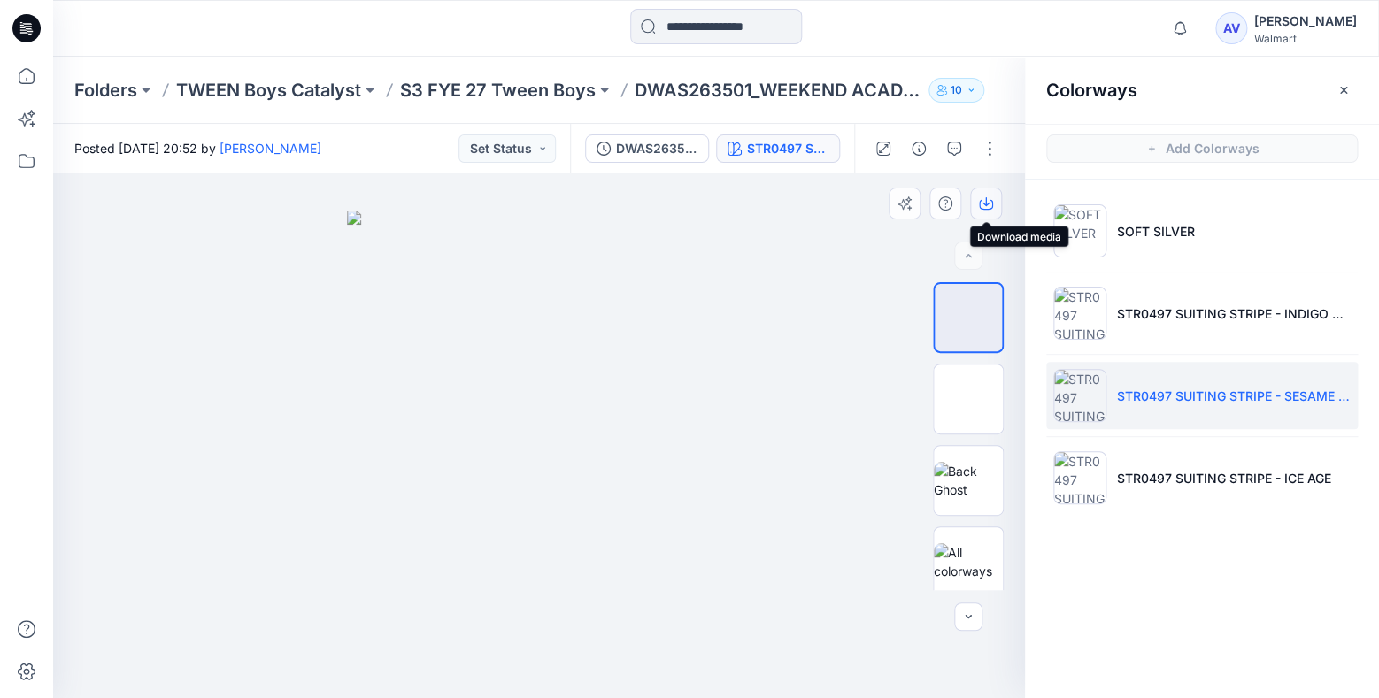
click at [994, 205] on button "button" at bounding box center [986, 204] width 32 height 32
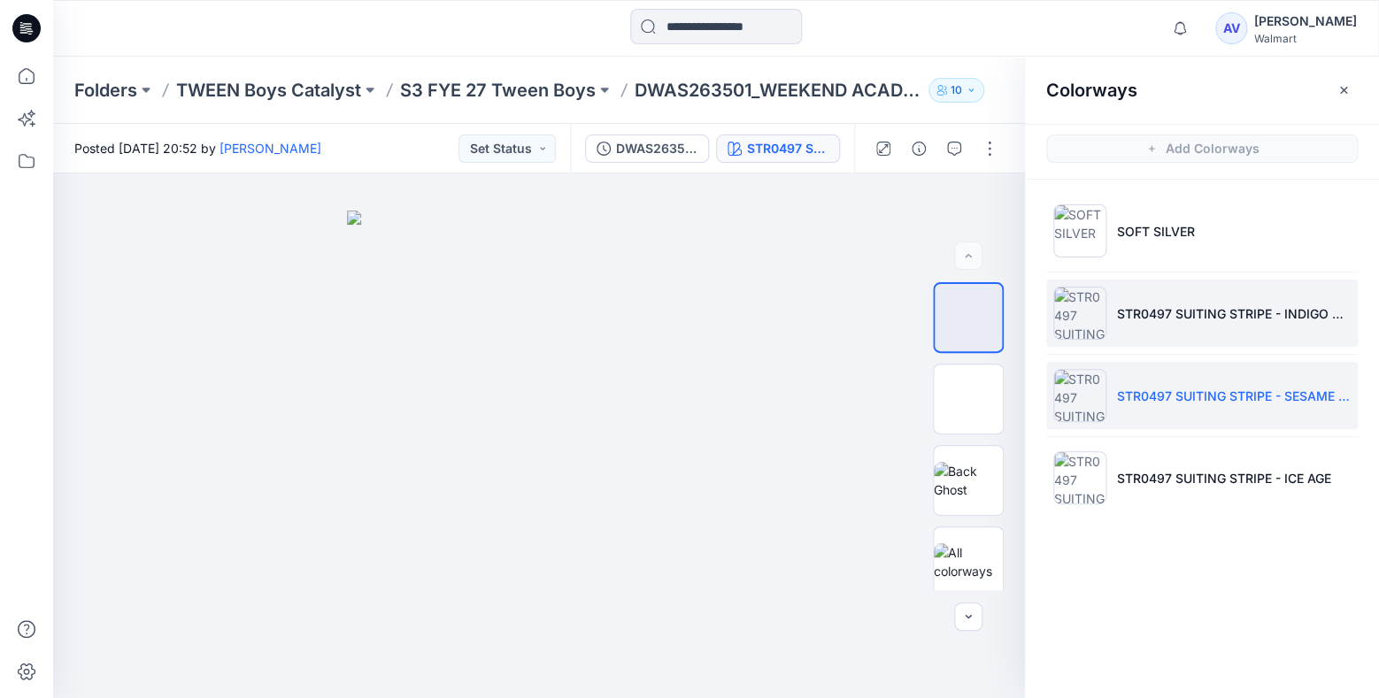
click at [1158, 320] on p "STR0497 SUITING STRIPE - INDIGO BLUE" at bounding box center [1234, 313] width 234 height 19
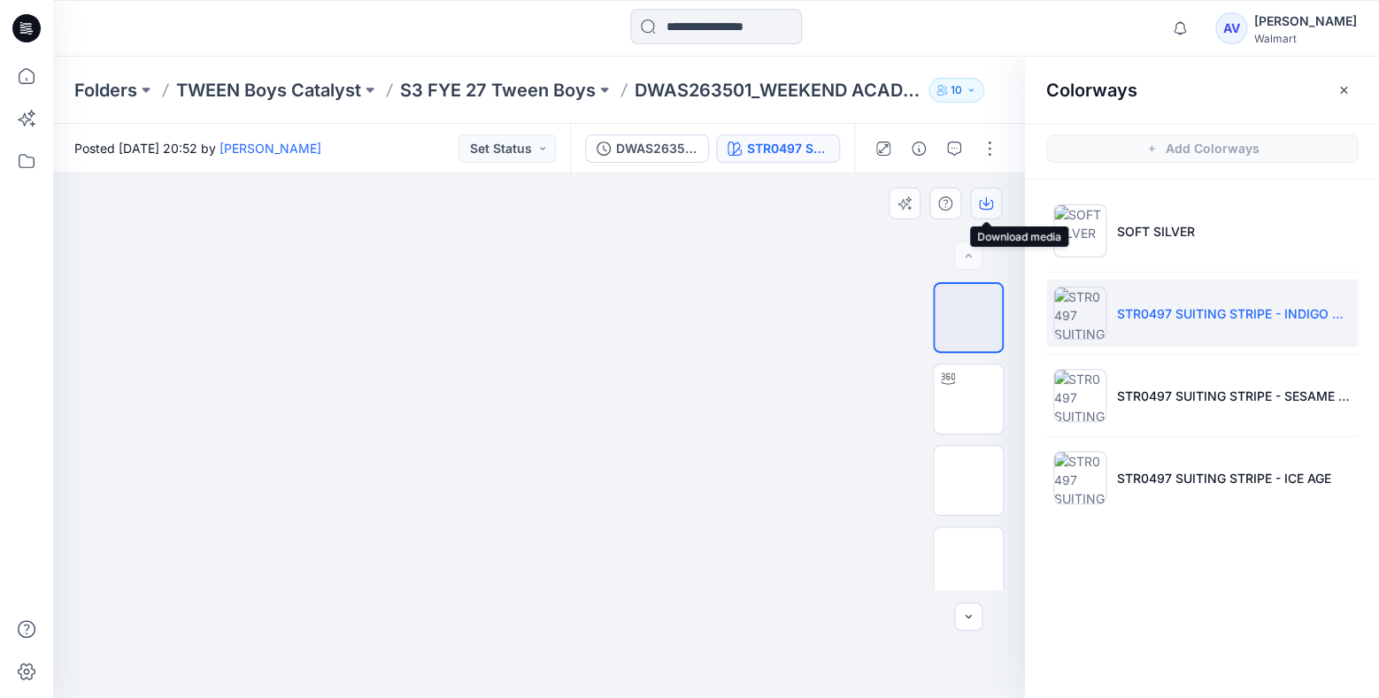
click at [990, 203] on icon "button" at bounding box center [986, 203] width 14 height 14
click at [27, 71] on icon at bounding box center [26, 76] width 39 height 39
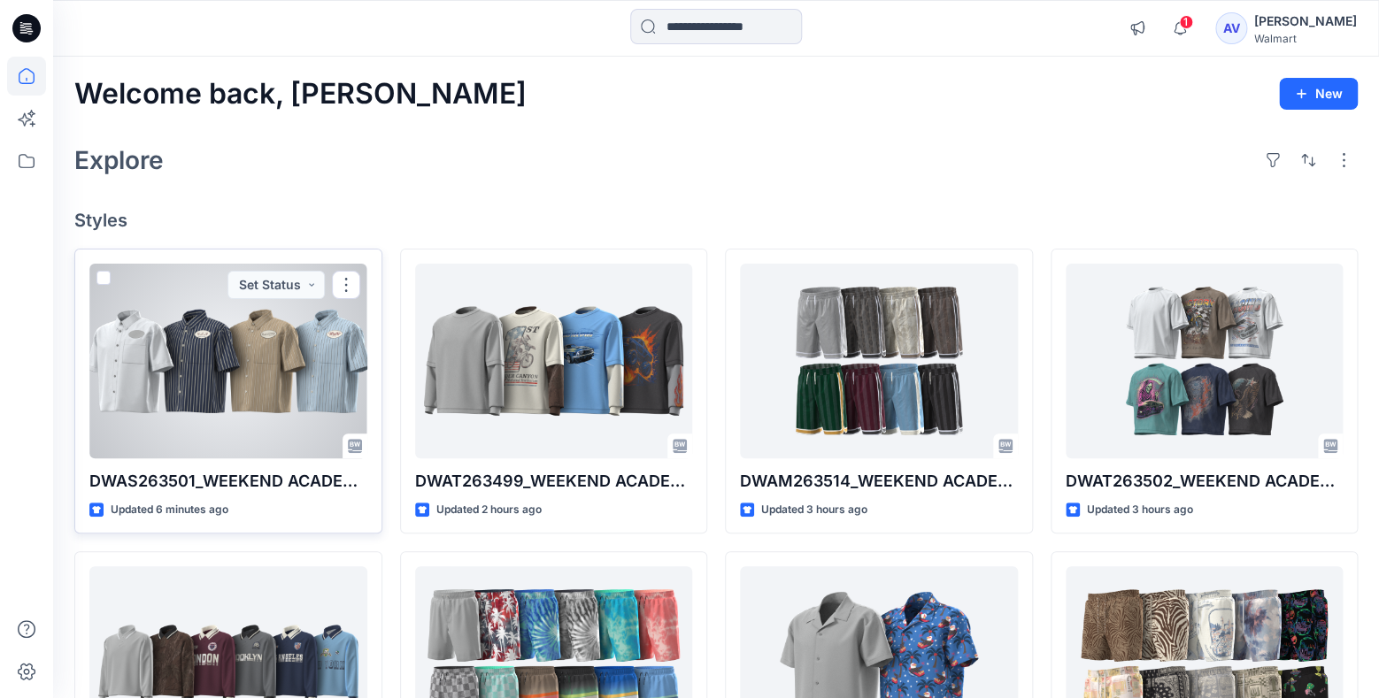
click at [290, 392] on div at bounding box center [228, 361] width 278 height 195
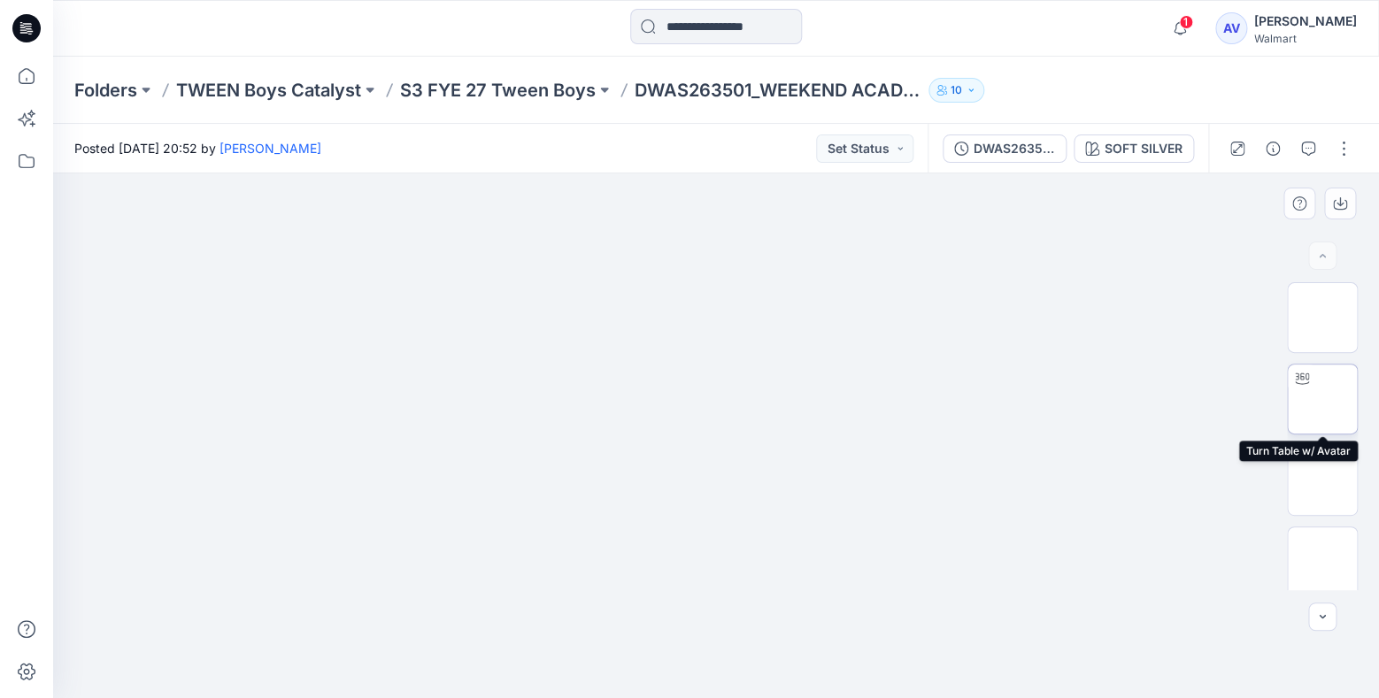
click at [1322, 399] on img at bounding box center [1322, 399] width 0 height 0
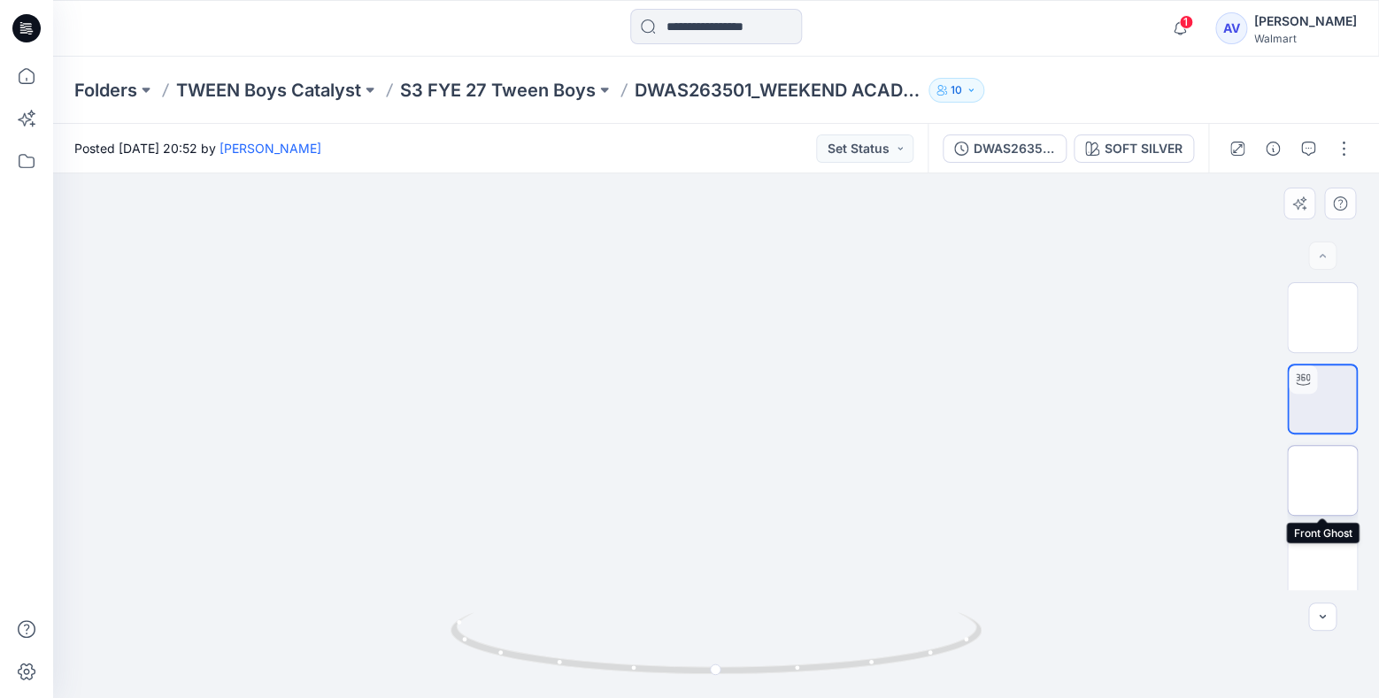
click at [1322, 480] on img at bounding box center [1322, 480] width 0 height 0
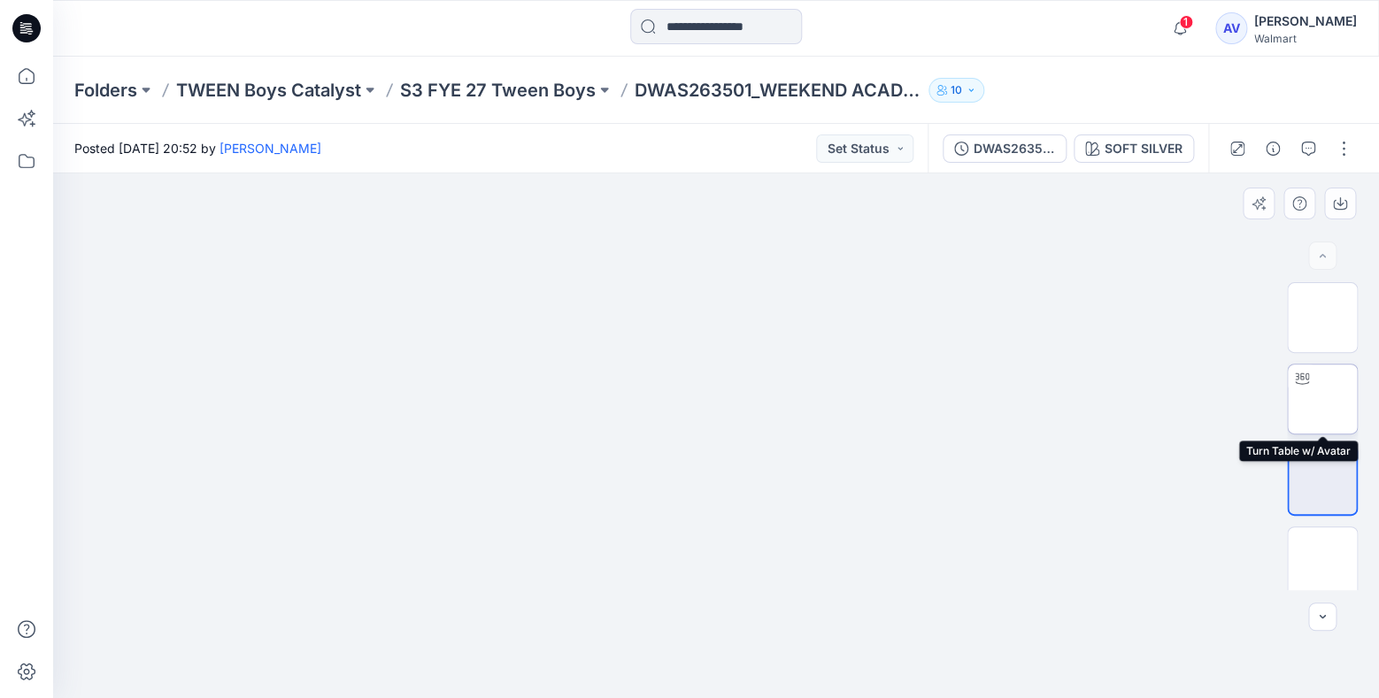
click at [1322, 399] on img at bounding box center [1322, 399] width 0 height 0
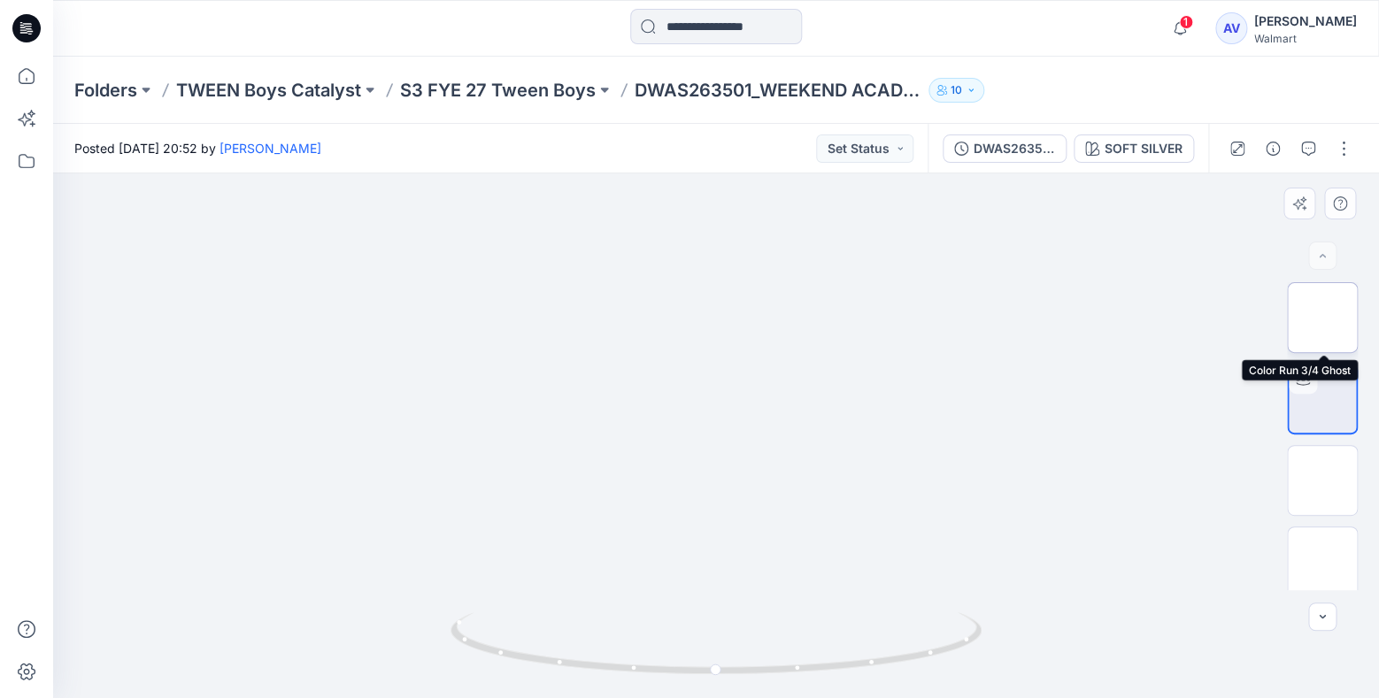
click at [1322, 318] on img at bounding box center [1322, 318] width 0 height 0
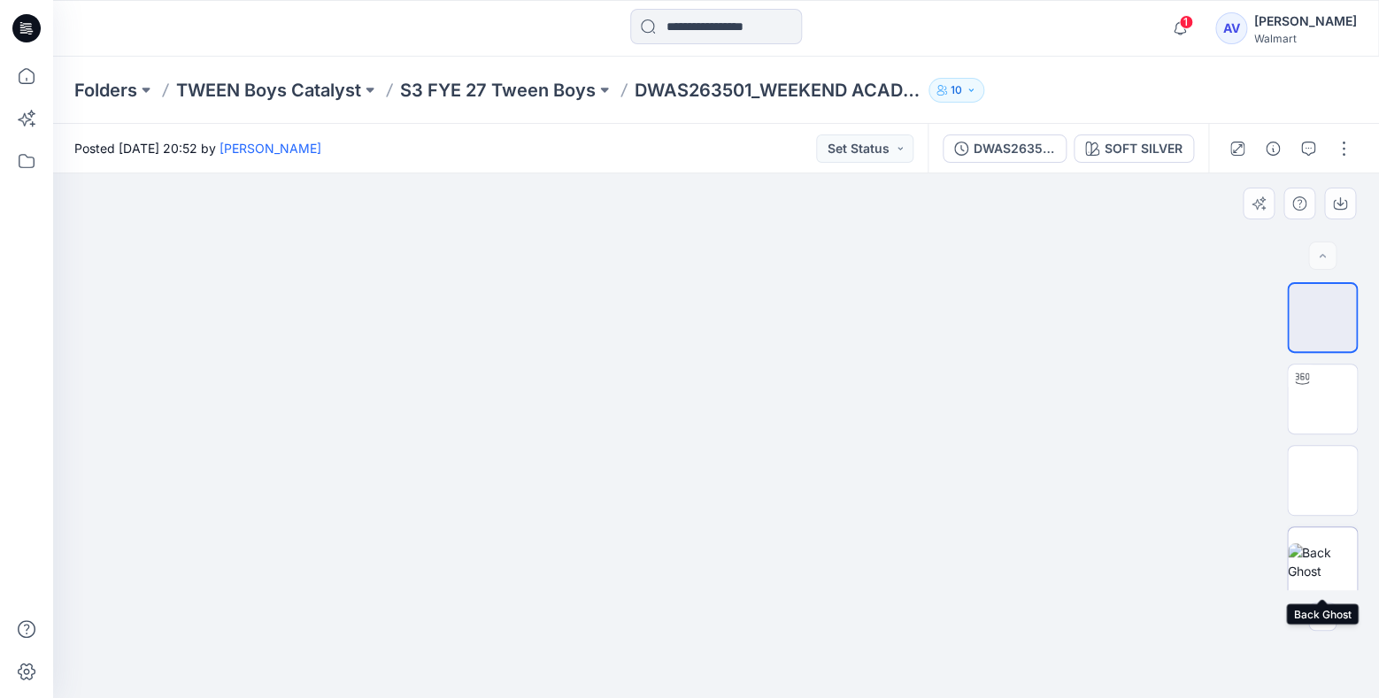
click at [1326, 545] on img at bounding box center [1322, 561] width 69 height 37
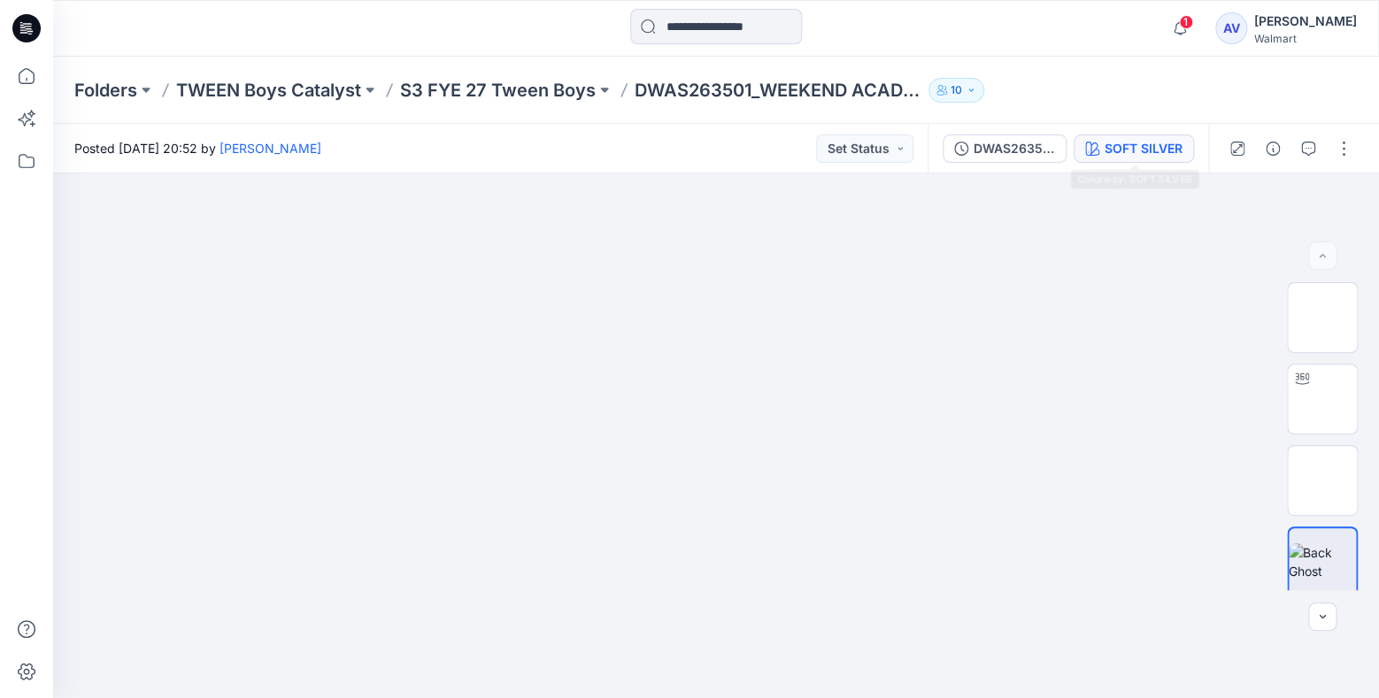
click at [1148, 148] on div "SOFT SILVER" at bounding box center [1143, 148] width 78 height 19
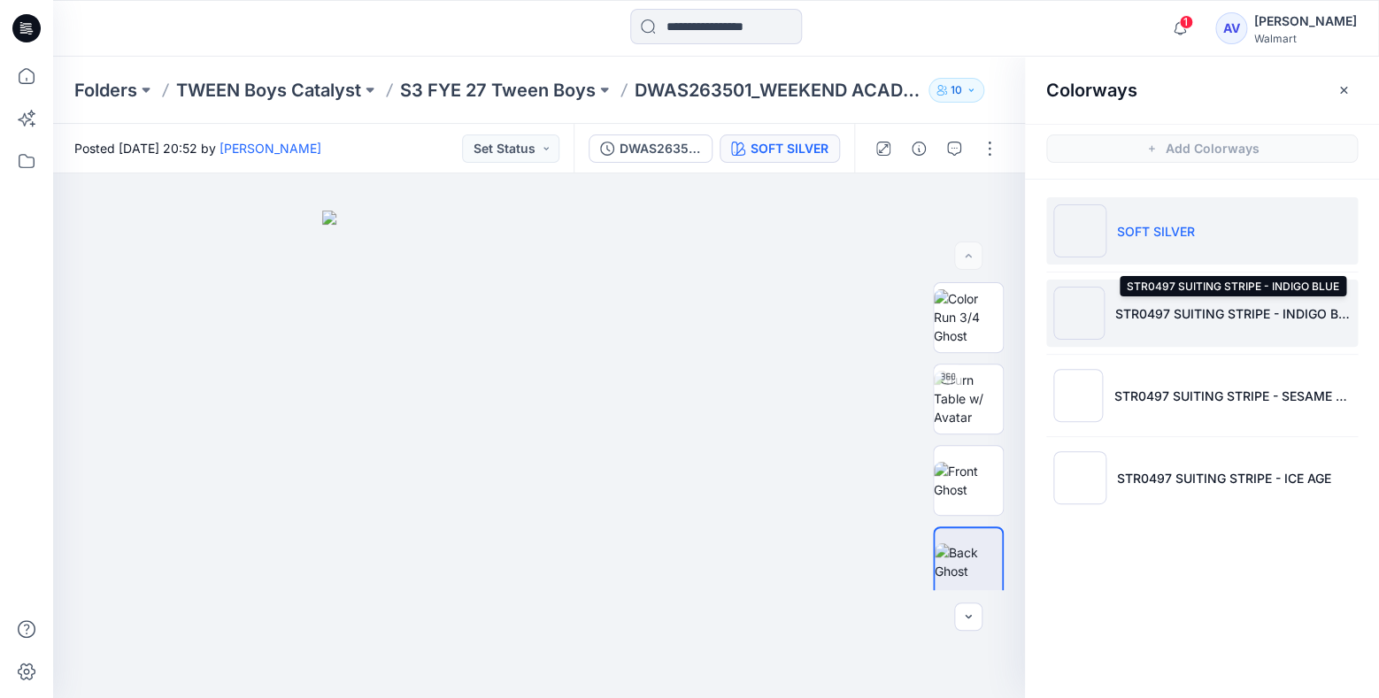
click at [1143, 313] on p "STR0497 SUITING STRIPE - INDIGO BLUE" at bounding box center [1232, 313] width 235 height 19
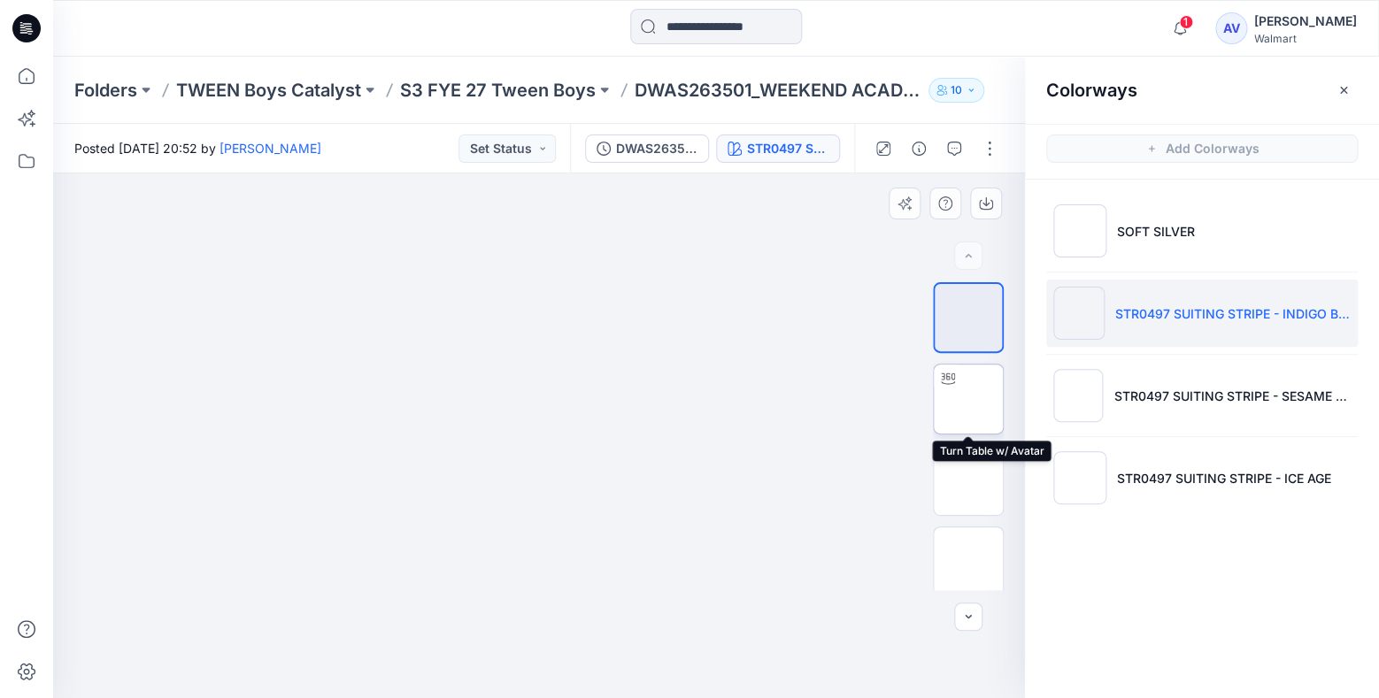
click at [968, 399] on img at bounding box center [968, 399] width 0 height 0
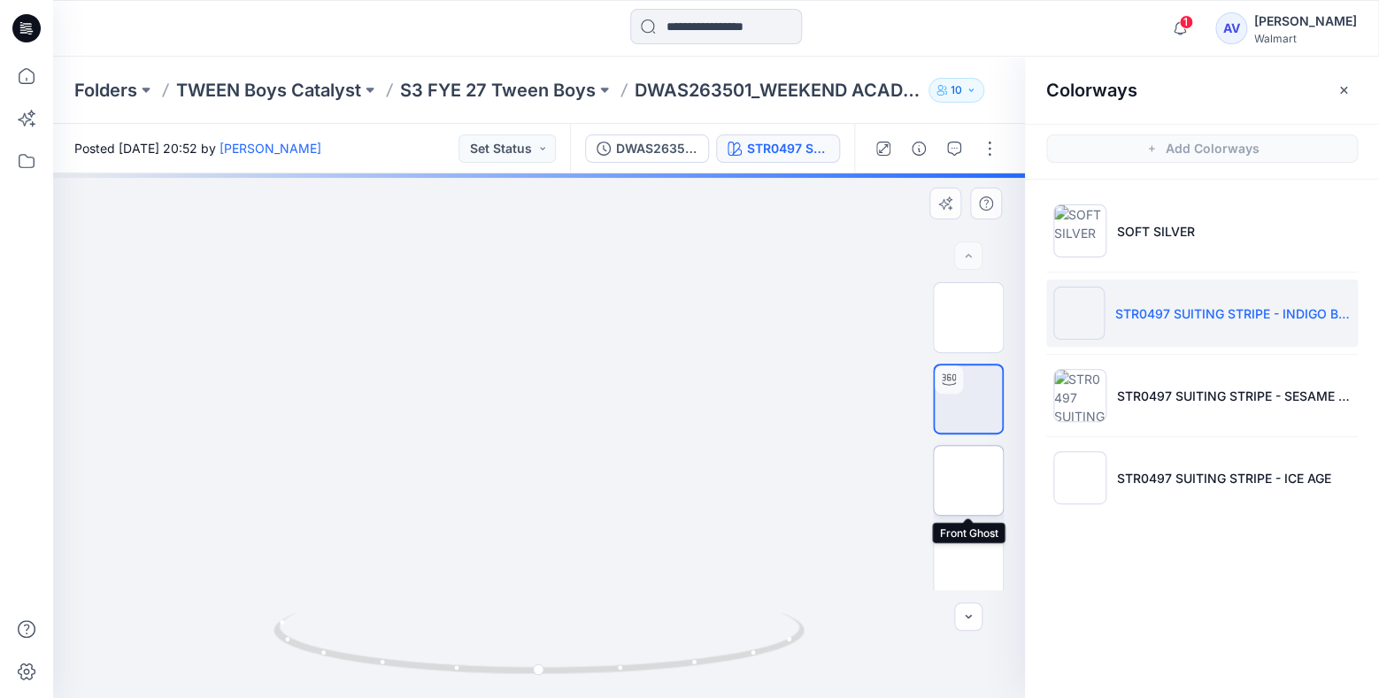
click at [968, 480] on img at bounding box center [968, 480] width 0 height 0
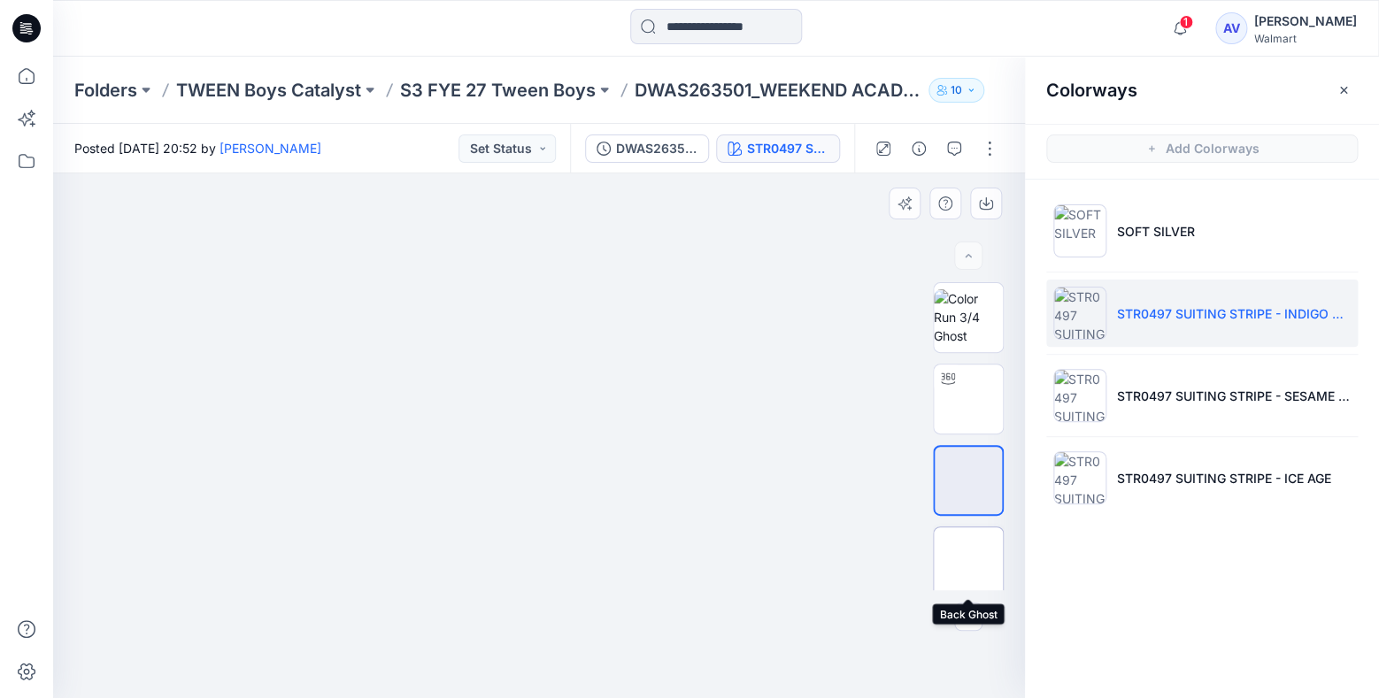
click at [968, 562] on img at bounding box center [968, 562] width 0 height 0
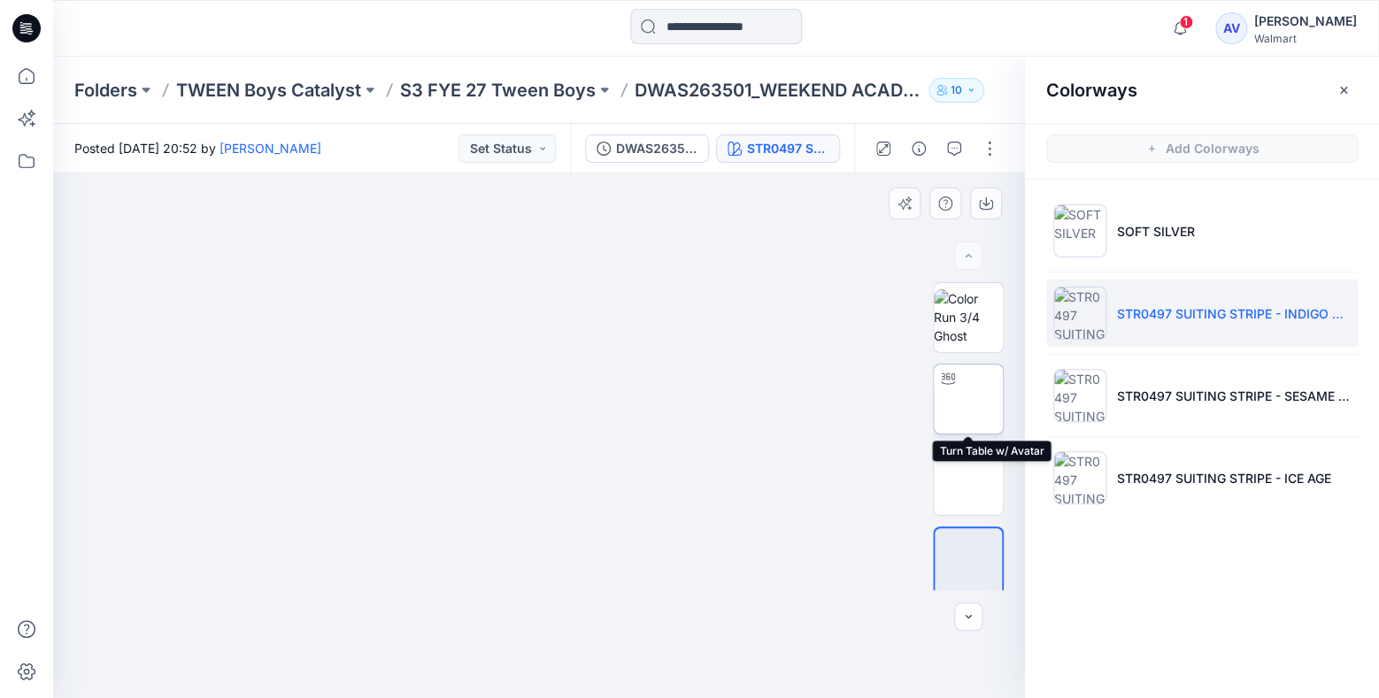
click at [968, 399] on img at bounding box center [968, 399] width 0 height 0
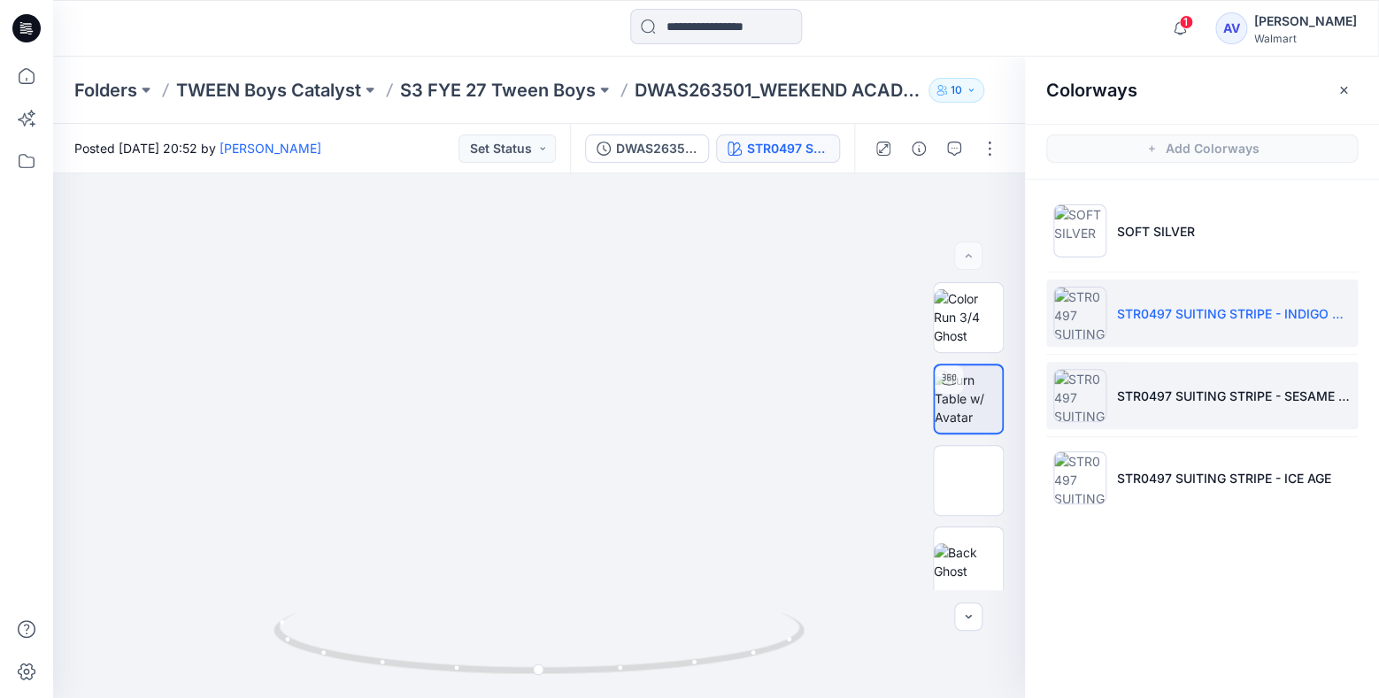
click at [1150, 383] on li "STR0497 SUITING STRIPE - SESAME SEED" at bounding box center [1201, 395] width 311 height 67
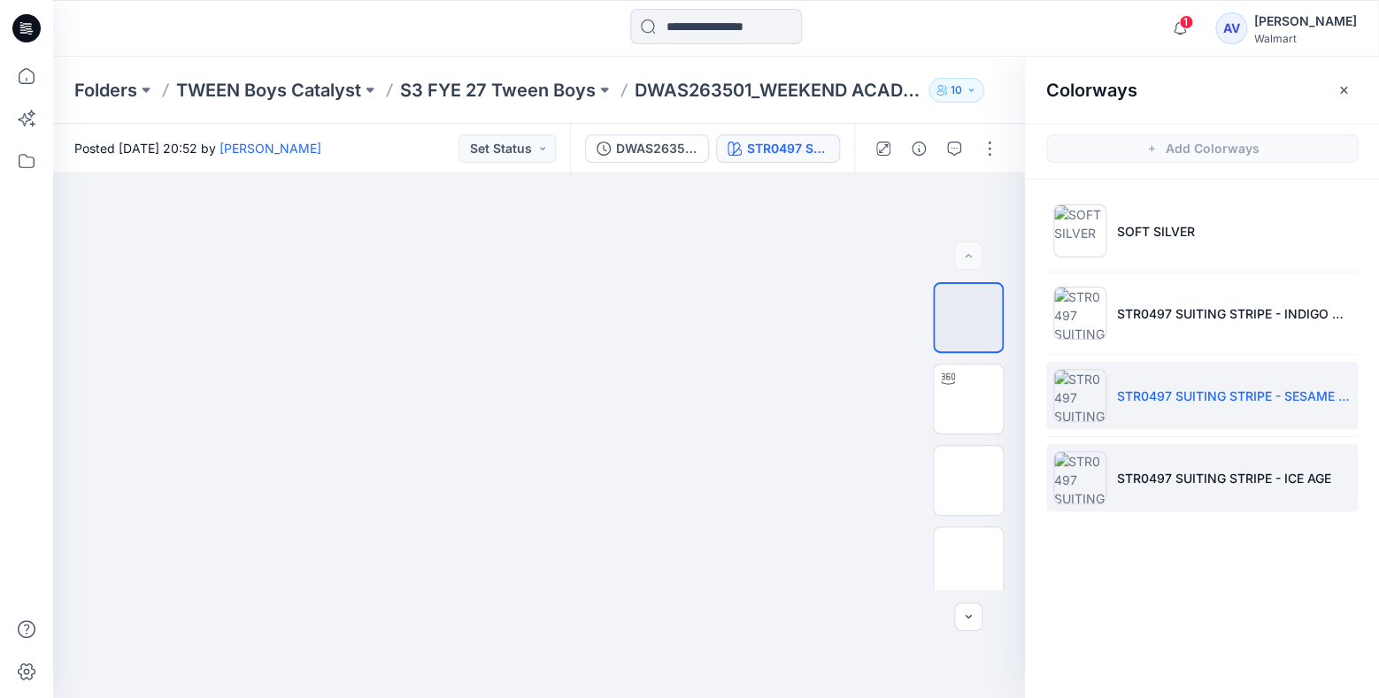
click at [1163, 461] on li "STR0497 SUITING STRIPE - ICE AGE" at bounding box center [1201, 477] width 311 height 67
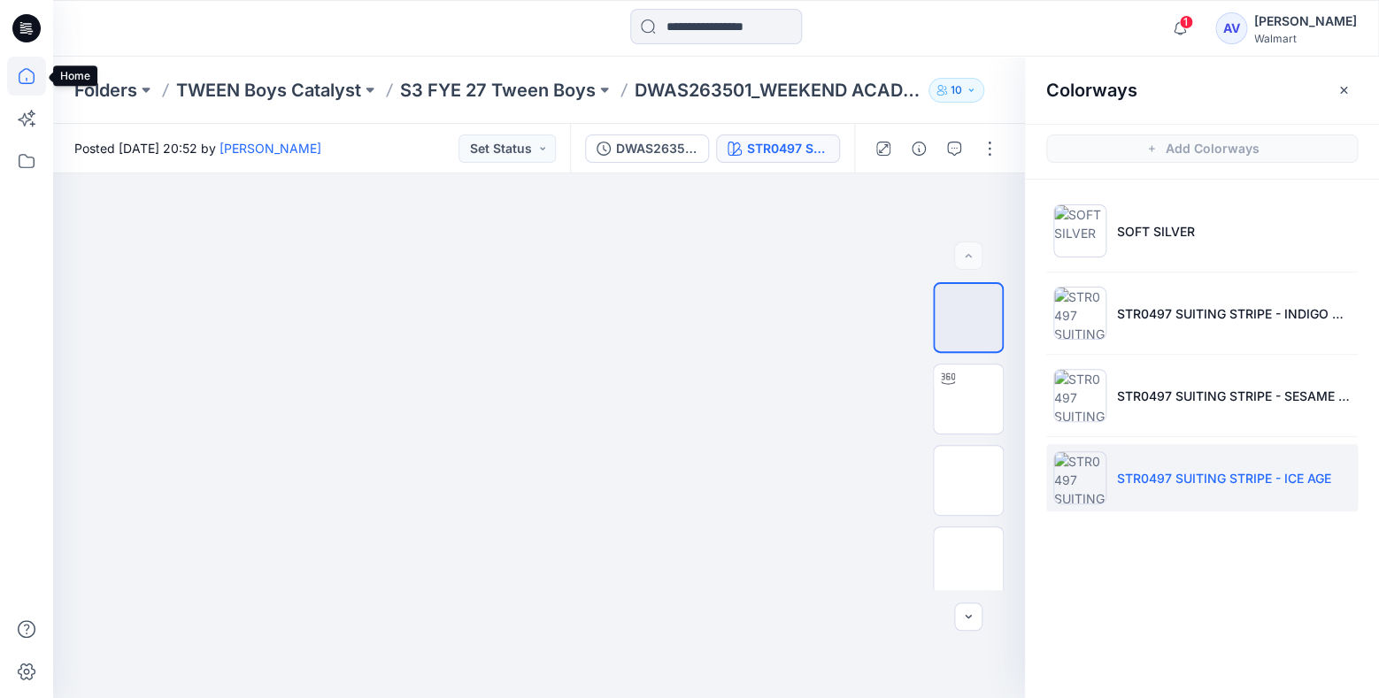
click at [27, 79] on icon at bounding box center [26, 80] width 1 height 4
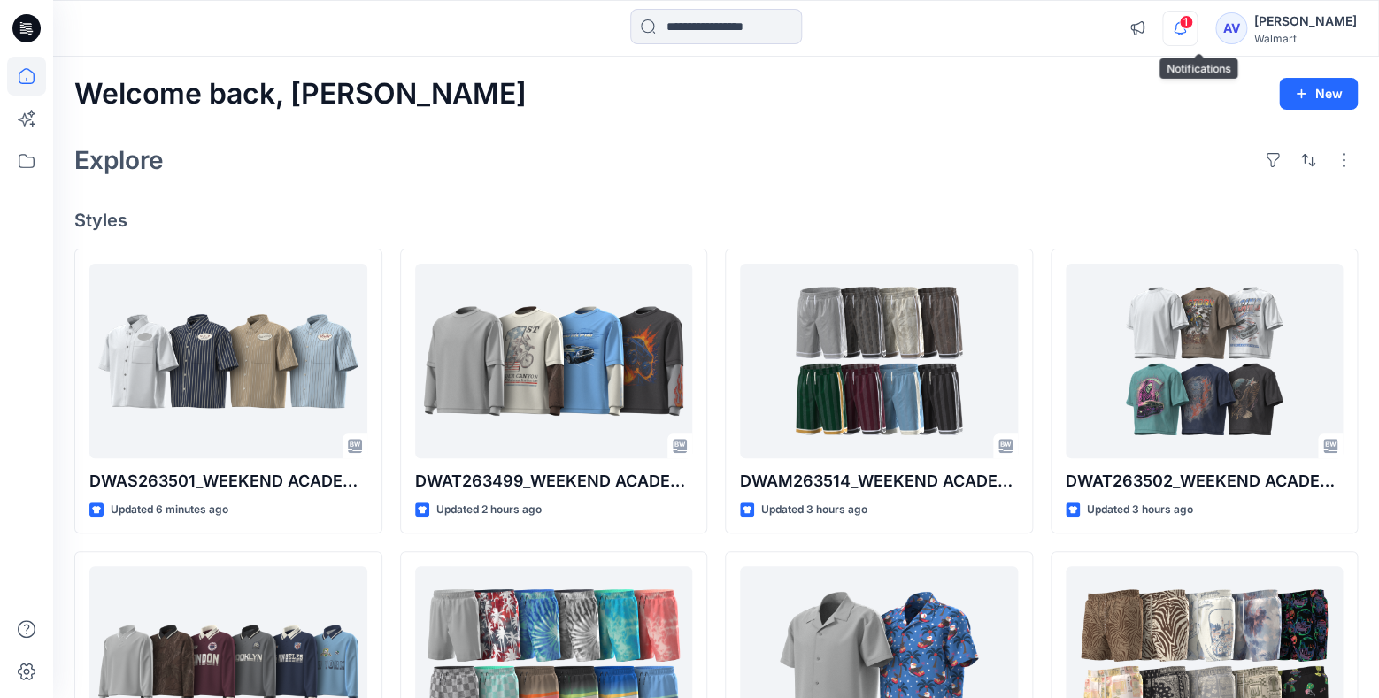
click at [1196, 30] on icon "button" at bounding box center [1180, 28] width 34 height 35
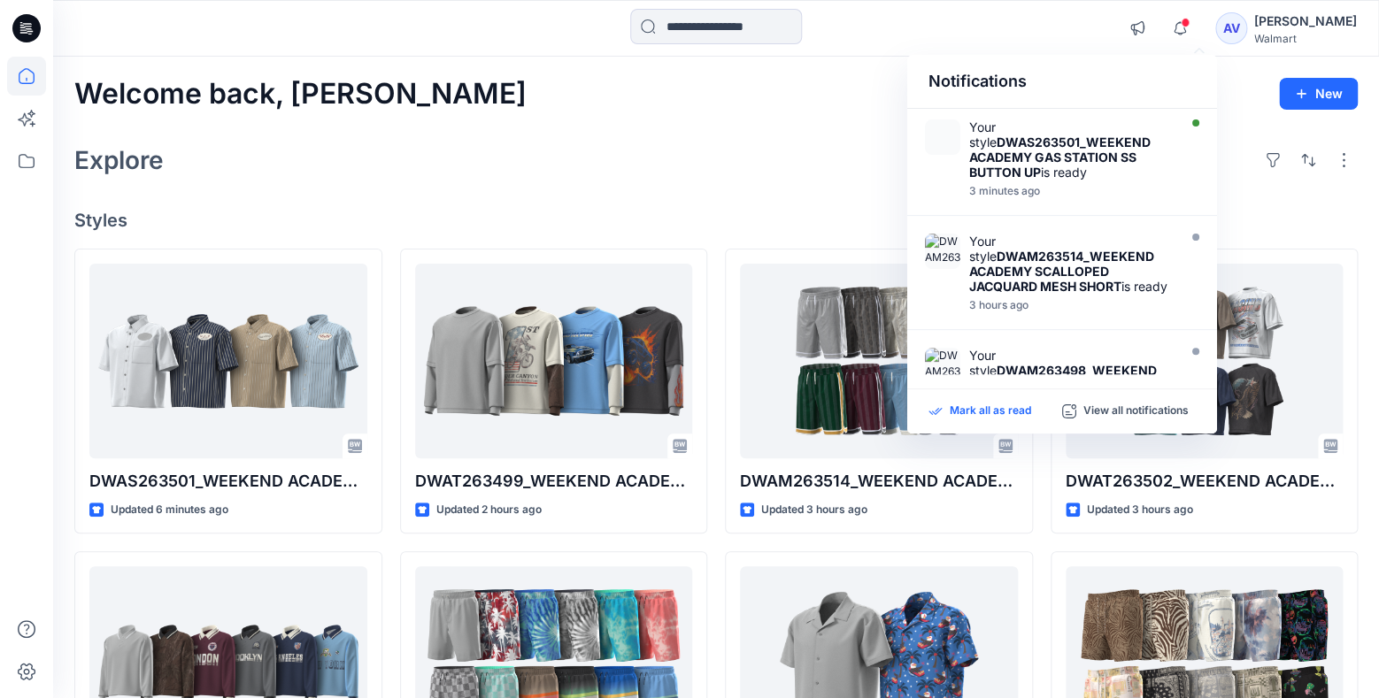
click at [988, 404] on p "Mark all as read" at bounding box center [989, 412] width 81 height 16
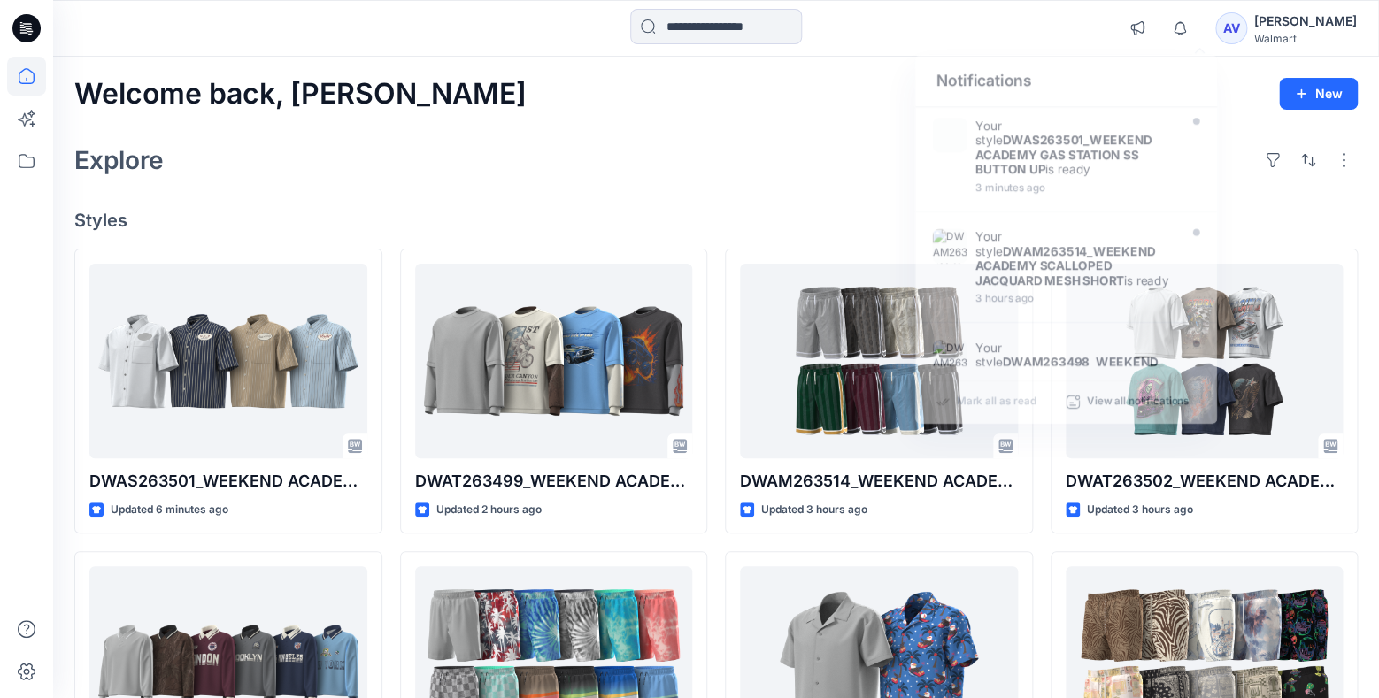
click at [645, 164] on div "Explore" at bounding box center [715, 160] width 1283 height 42
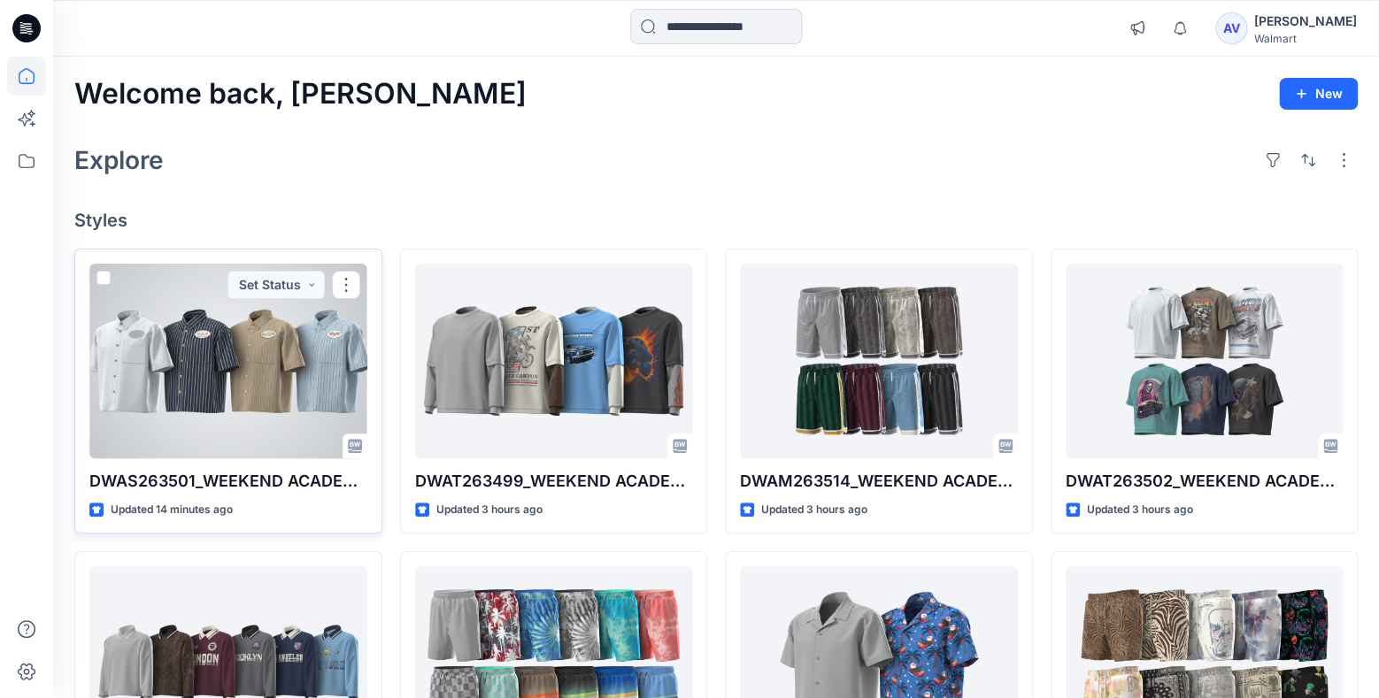
click at [260, 343] on div at bounding box center [228, 361] width 278 height 195
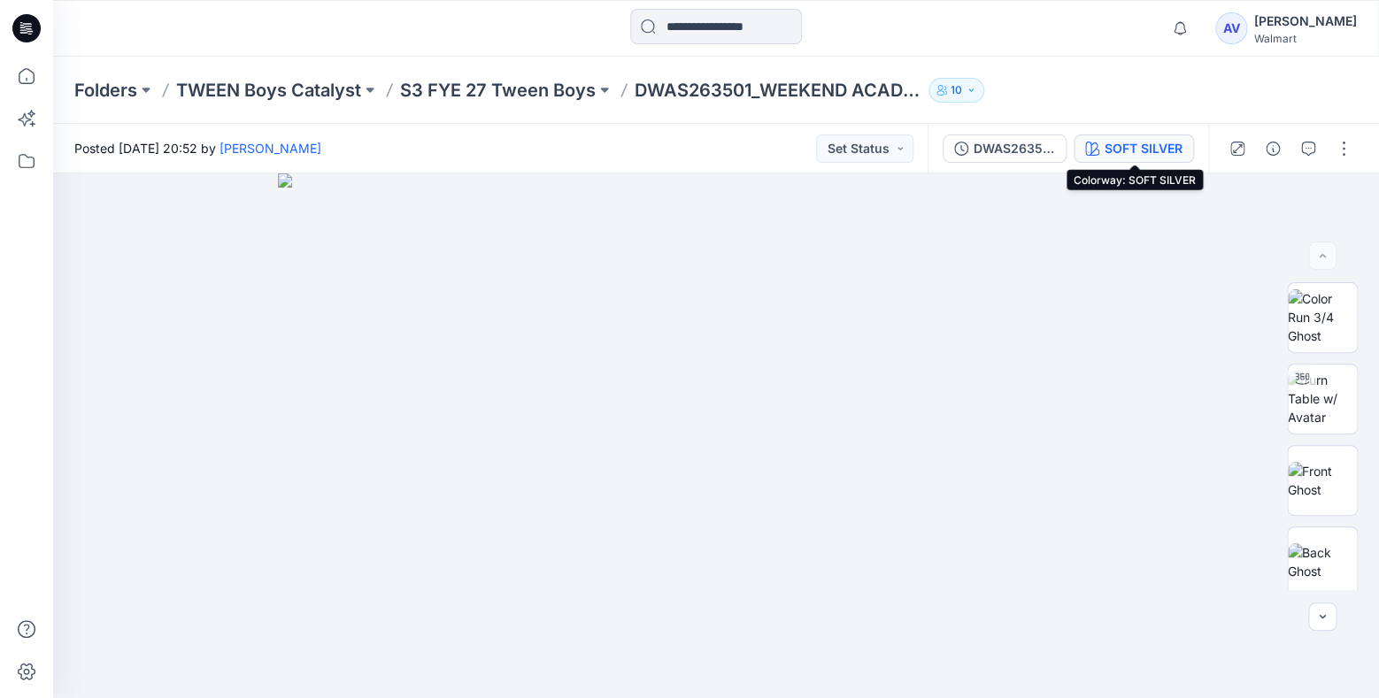
click at [1149, 157] on div "SOFT SILVER" at bounding box center [1143, 148] width 78 height 19
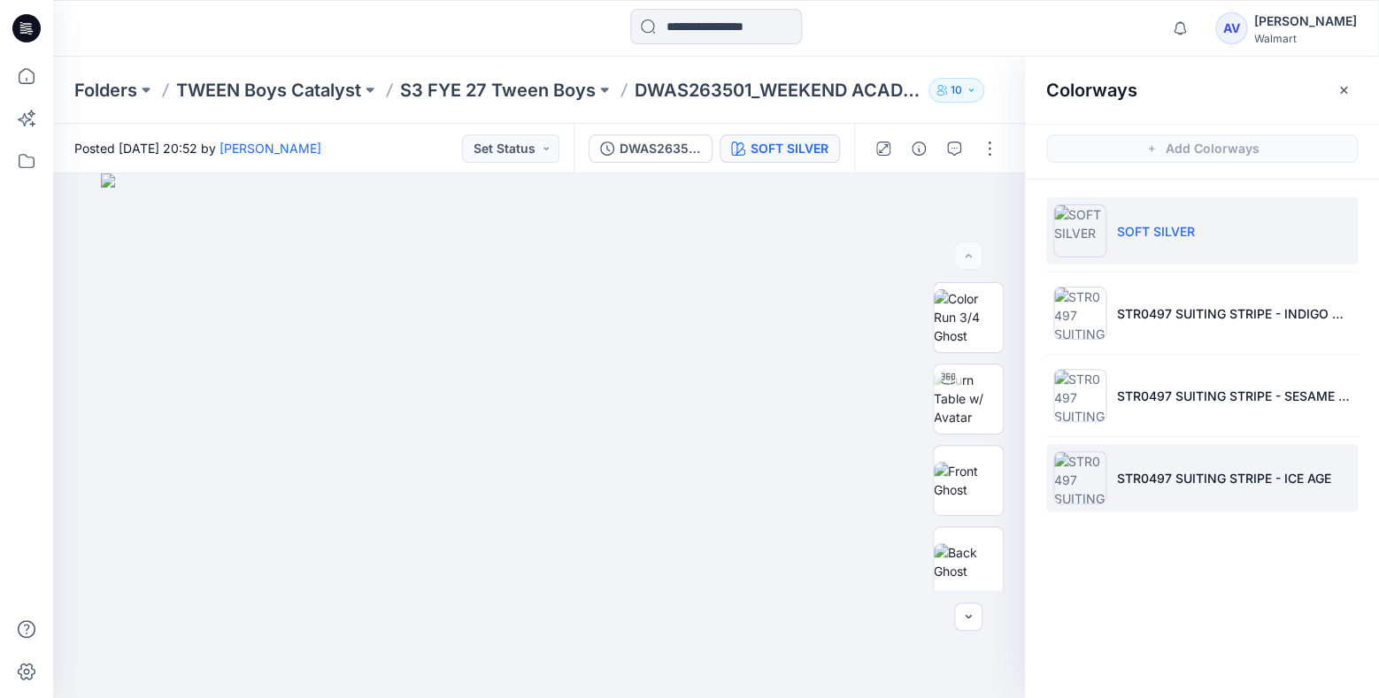
click at [1206, 454] on li "STR0497 SUITING STRIPE - ICE AGE" at bounding box center [1201, 477] width 311 height 67
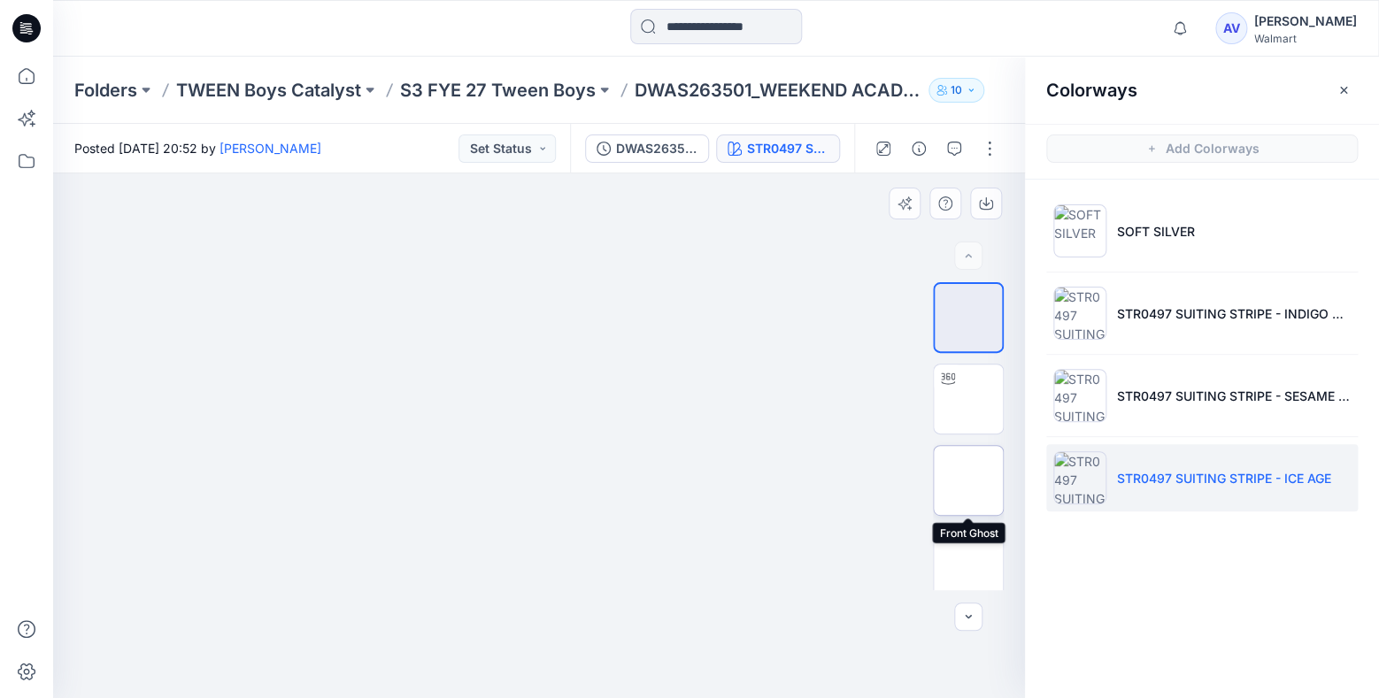
click at [968, 480] on img at bounding box center [968, 480] width 0 height 0
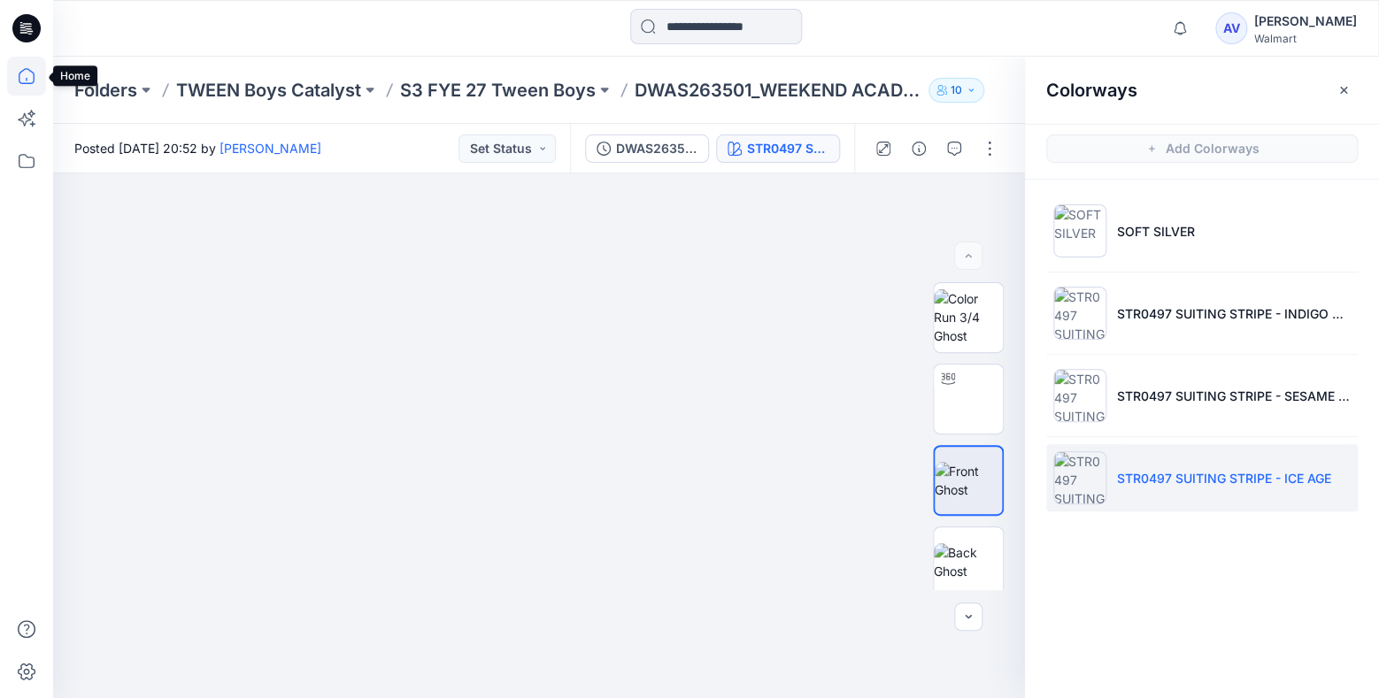
click at [25, 76] on icon at bounding box center [26, 76] width 39 height 39
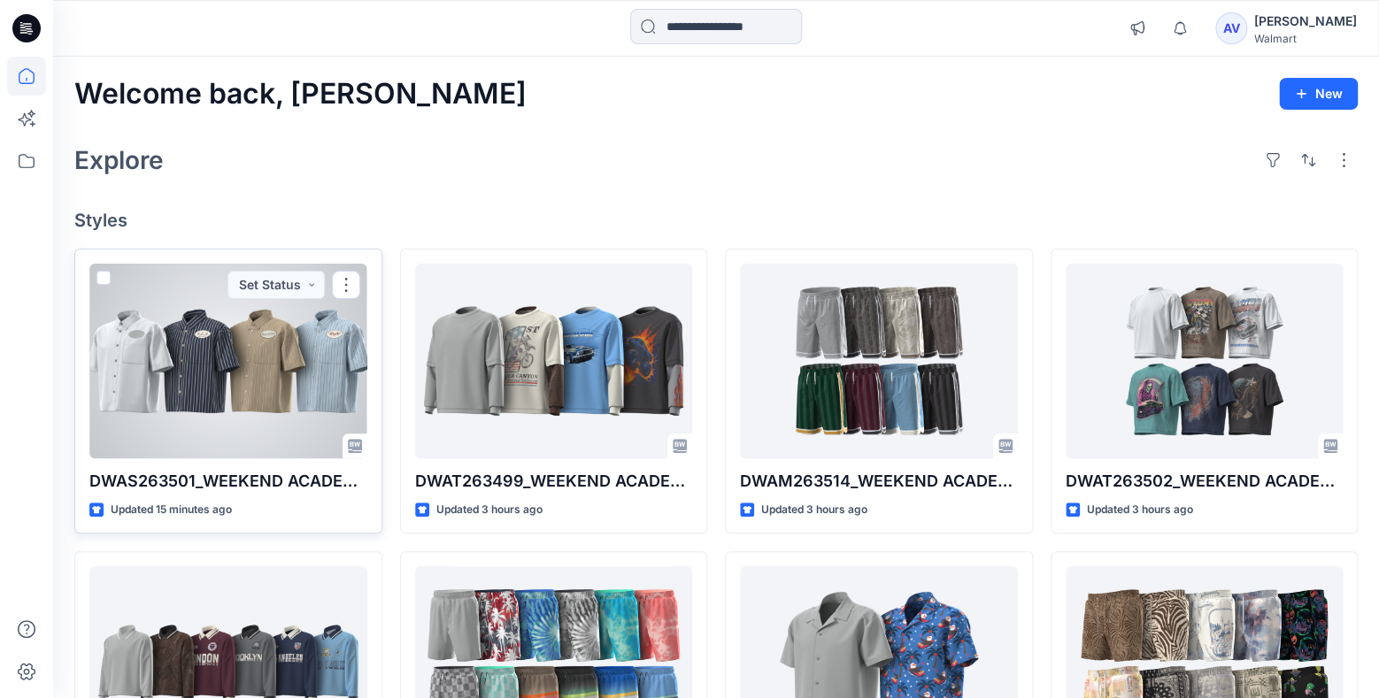
click at [283, 362] on div at bounding box center [228, 361] width 278 height 195
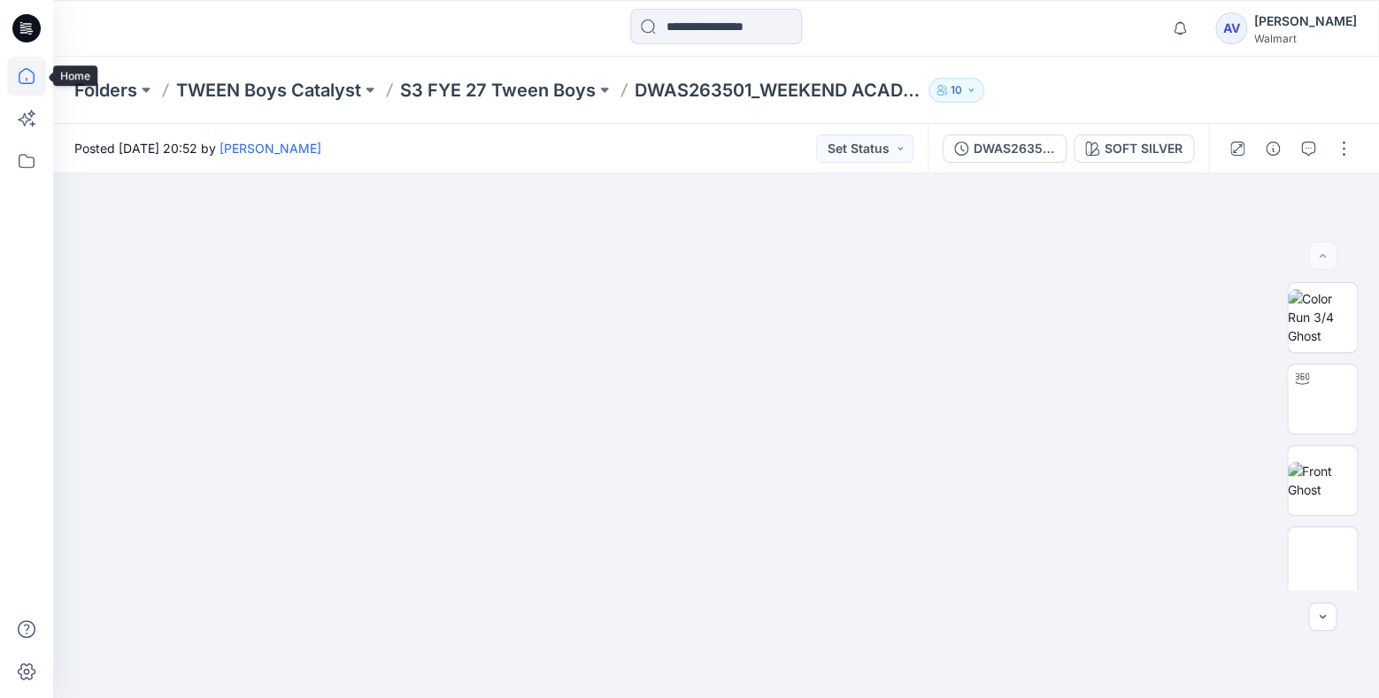
click at [24, 70] on icon at bounding box center [27, 76] width 16 height 16
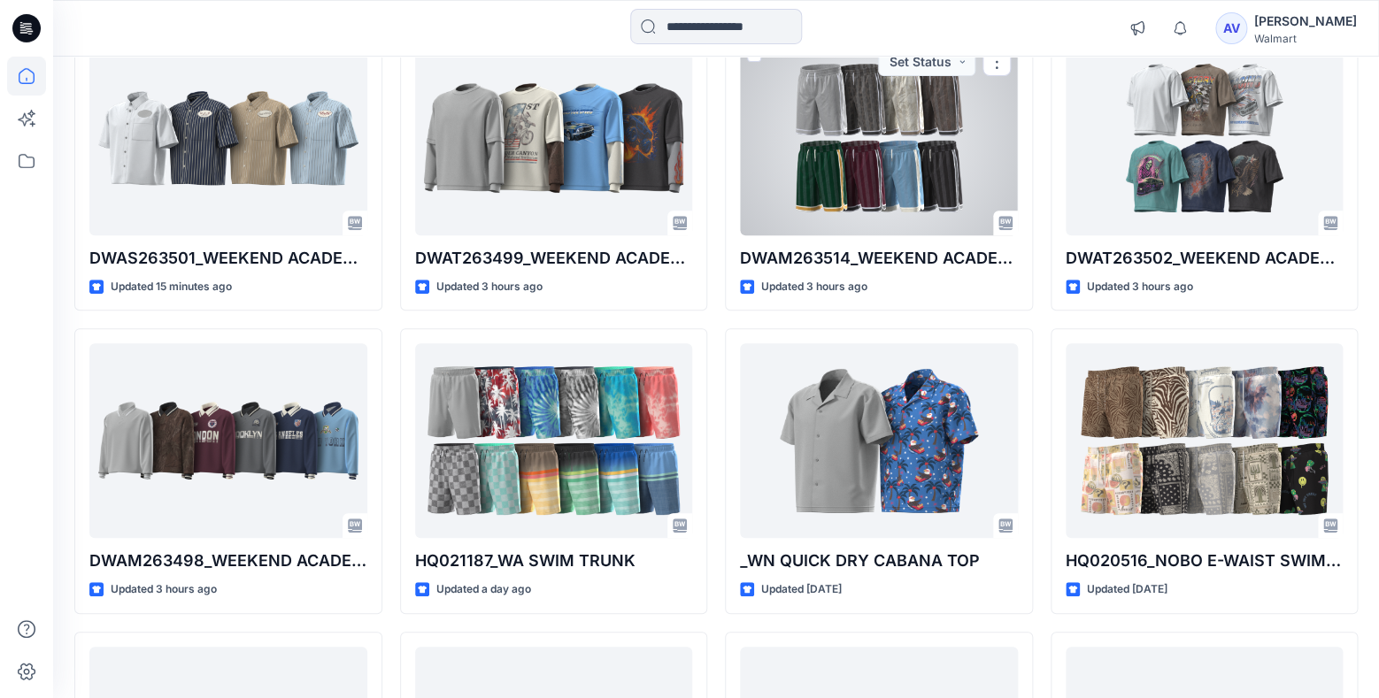
scroll to position [186, 0]
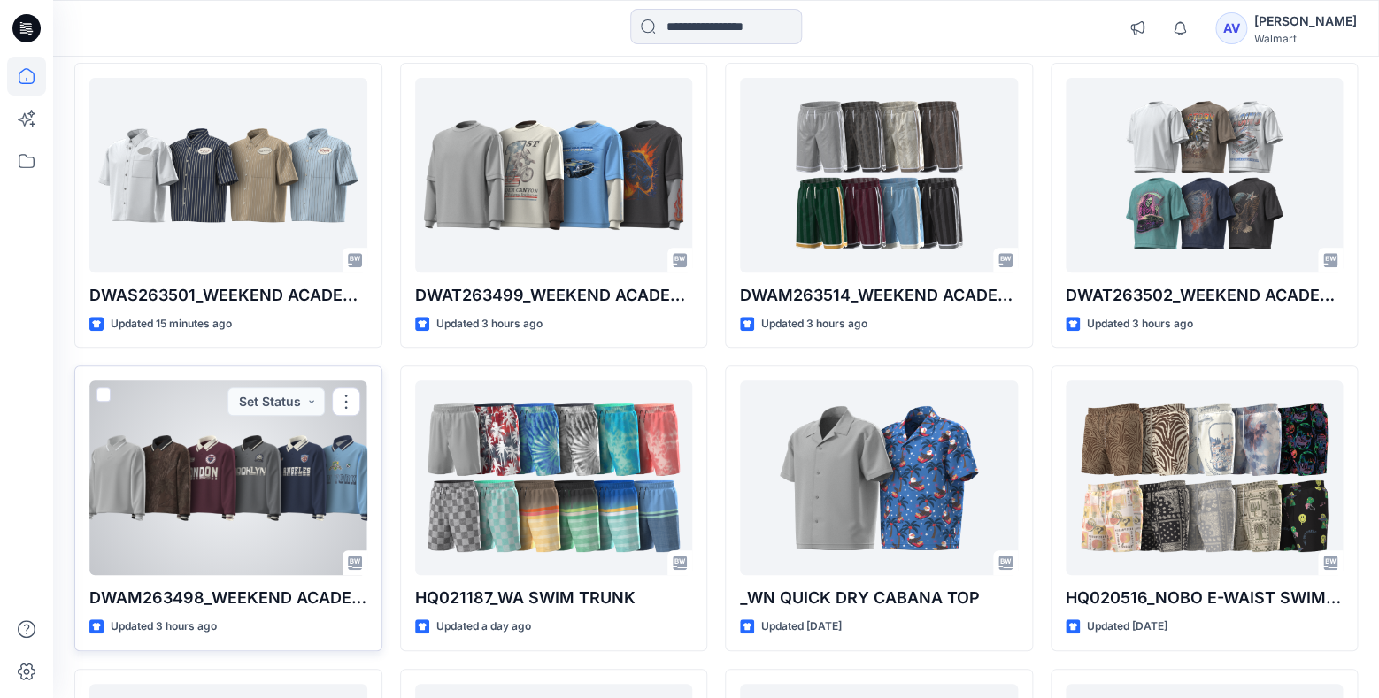
click at [322, 488] on div at bounding box center [228, 477] width 278 height 195
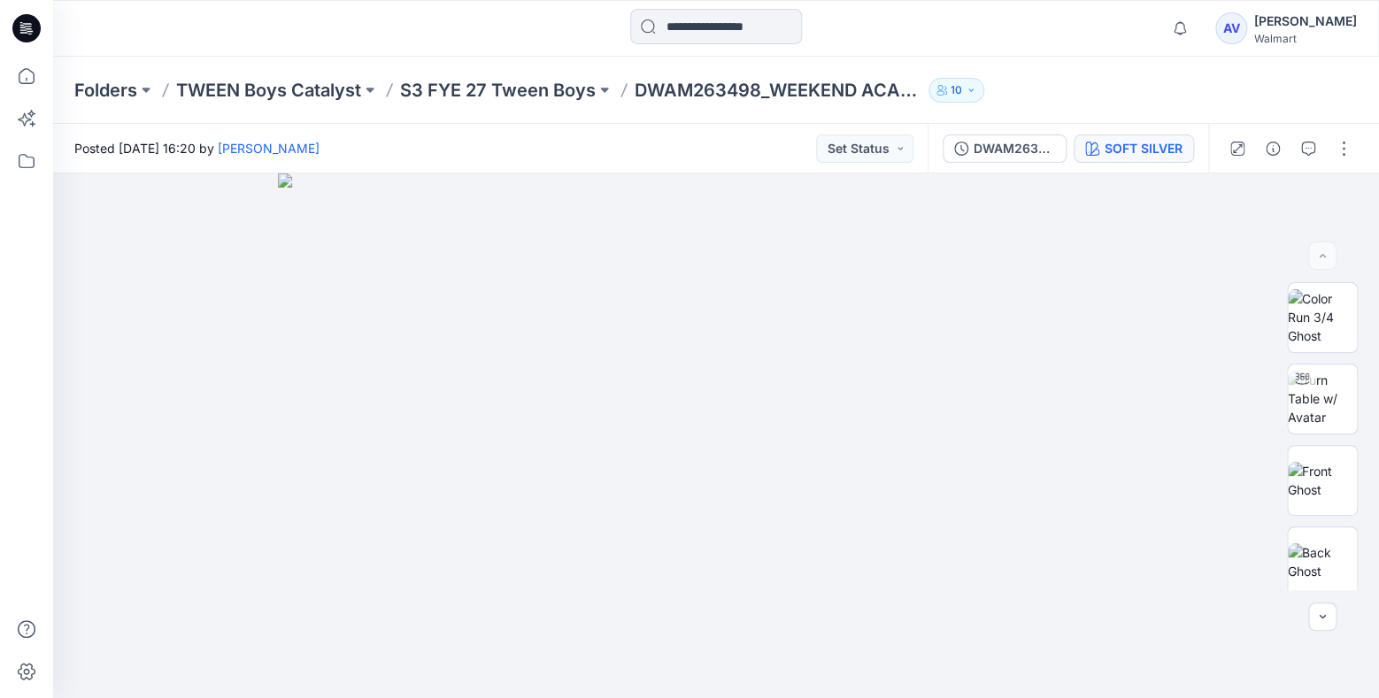
click at [1177, 137] on button "SOFT SILVER" at bounding box center [1133, 149] width 120 height 28
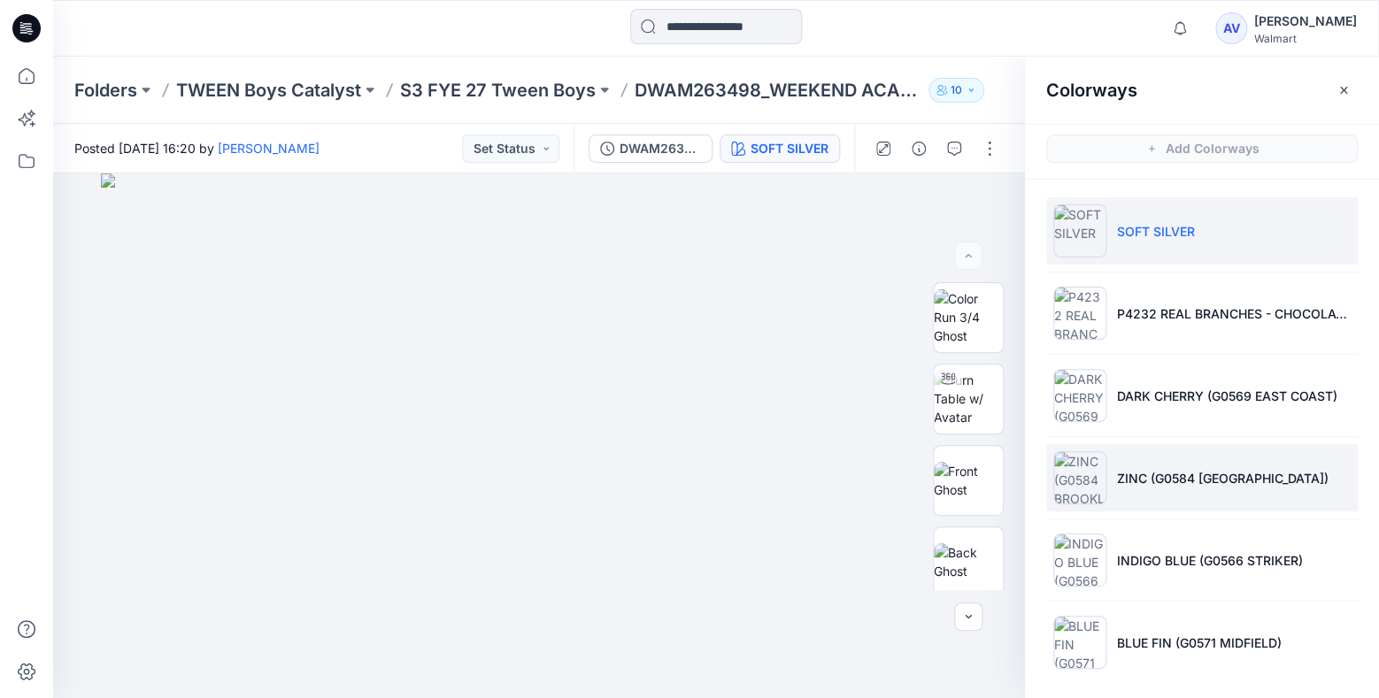
click at [1180, 491] on li "ZINC (G0584 [GEOGRAPHIC_DATA])" at bounding box center [1201, 477] width 311 height 67
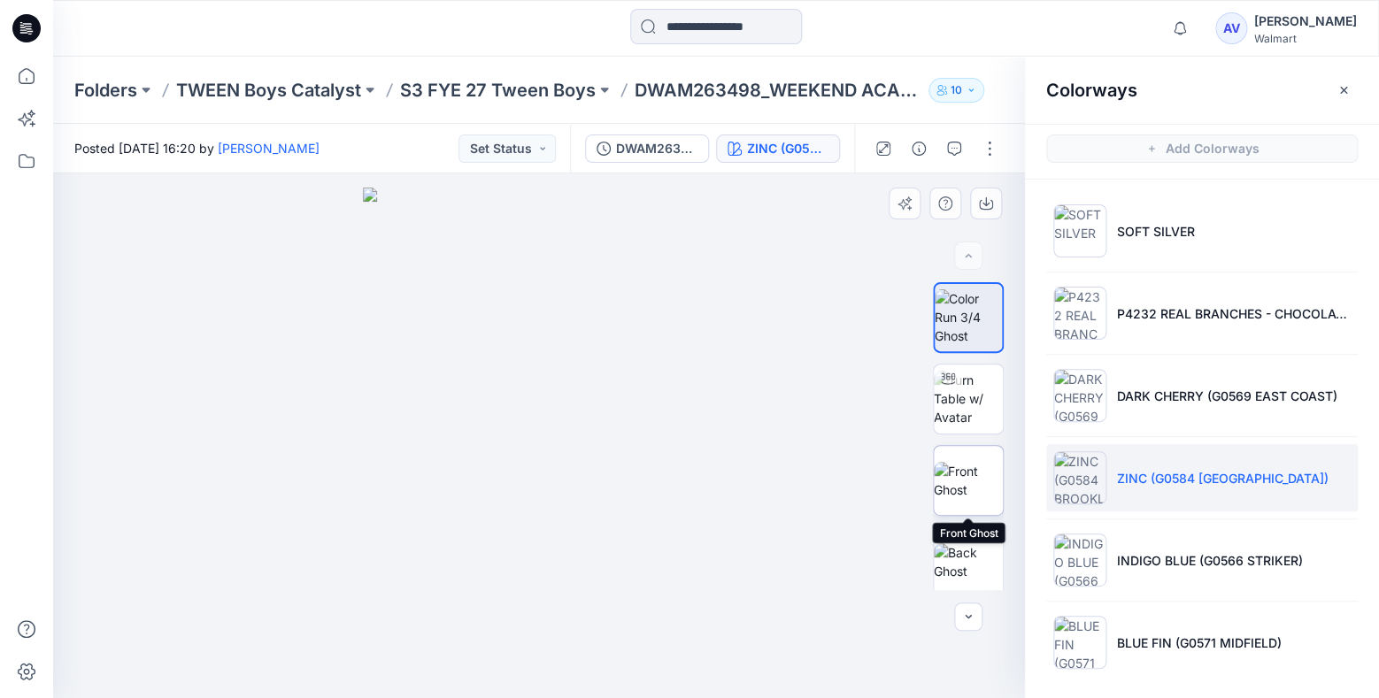
click at [993, 485] on img at bounding box center [968, 480] width 69 height 37
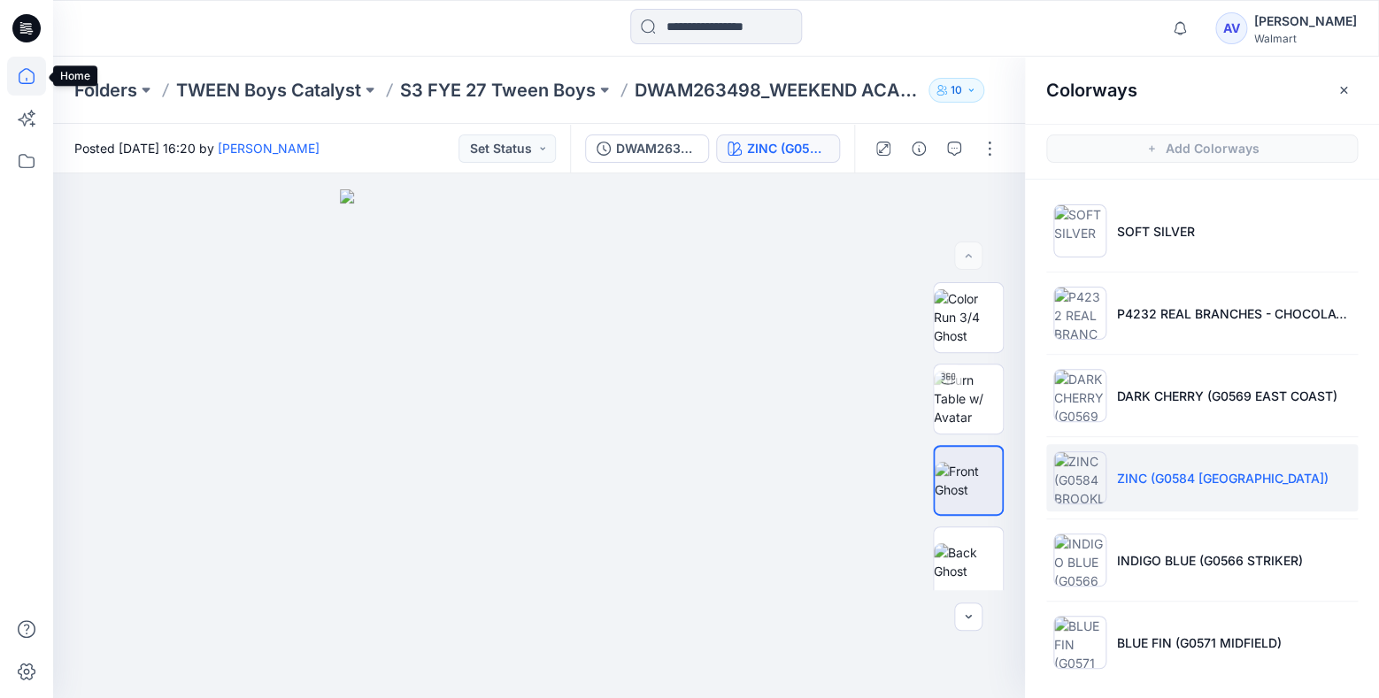
click at [22, 87] on icon at bounding box center [26, 76] width 39 height 39
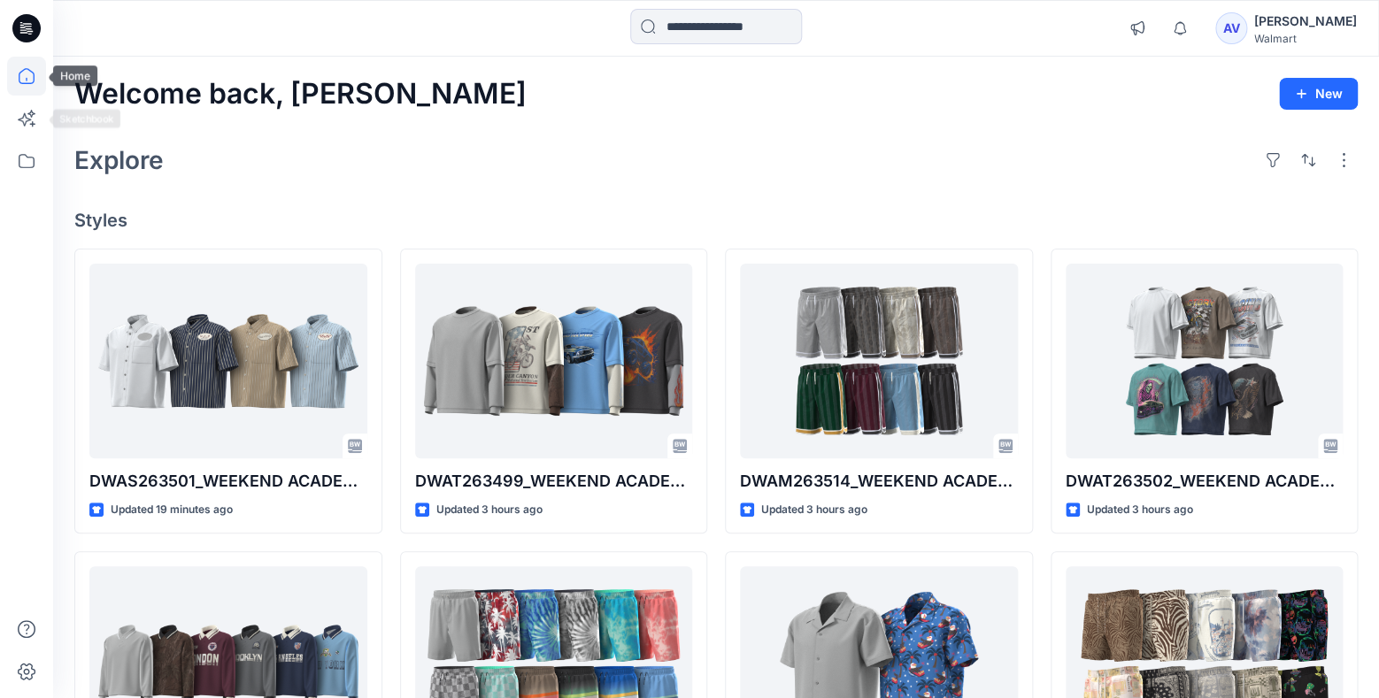
click at [19, 73] on icon at bounding box center [27, 76] width 16 height 16
